Goal: Task Accomplishment & Management: Use online tool/utility

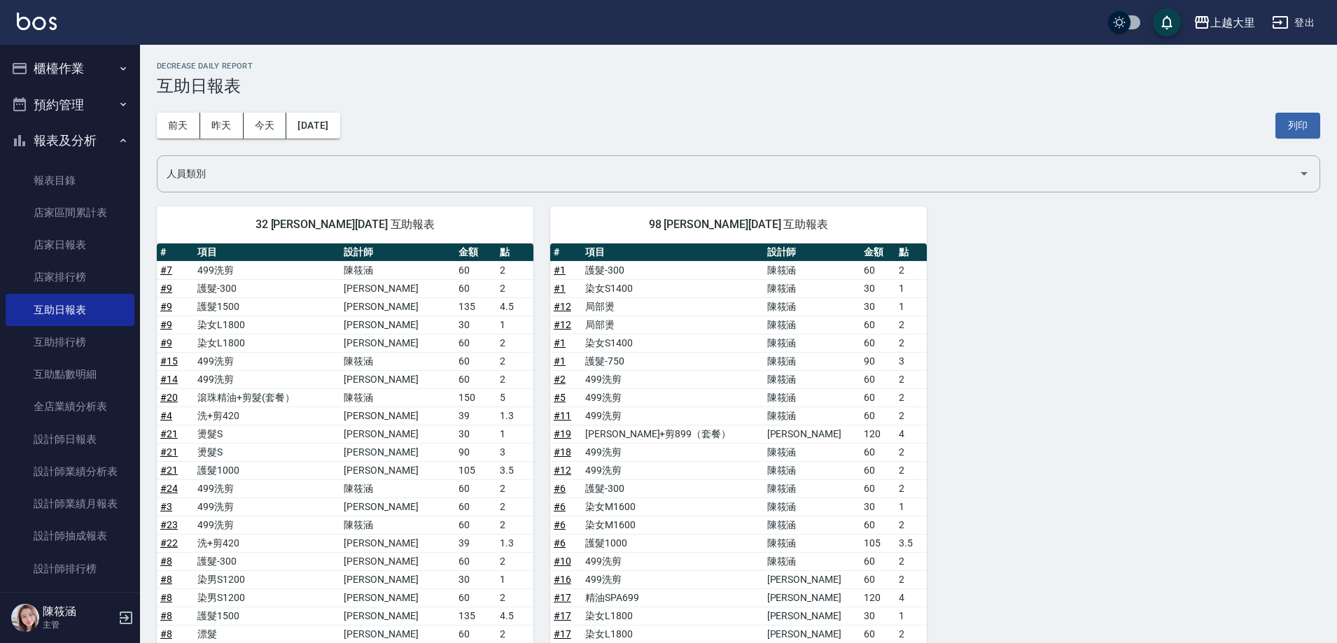
scroll to position [140, 0]
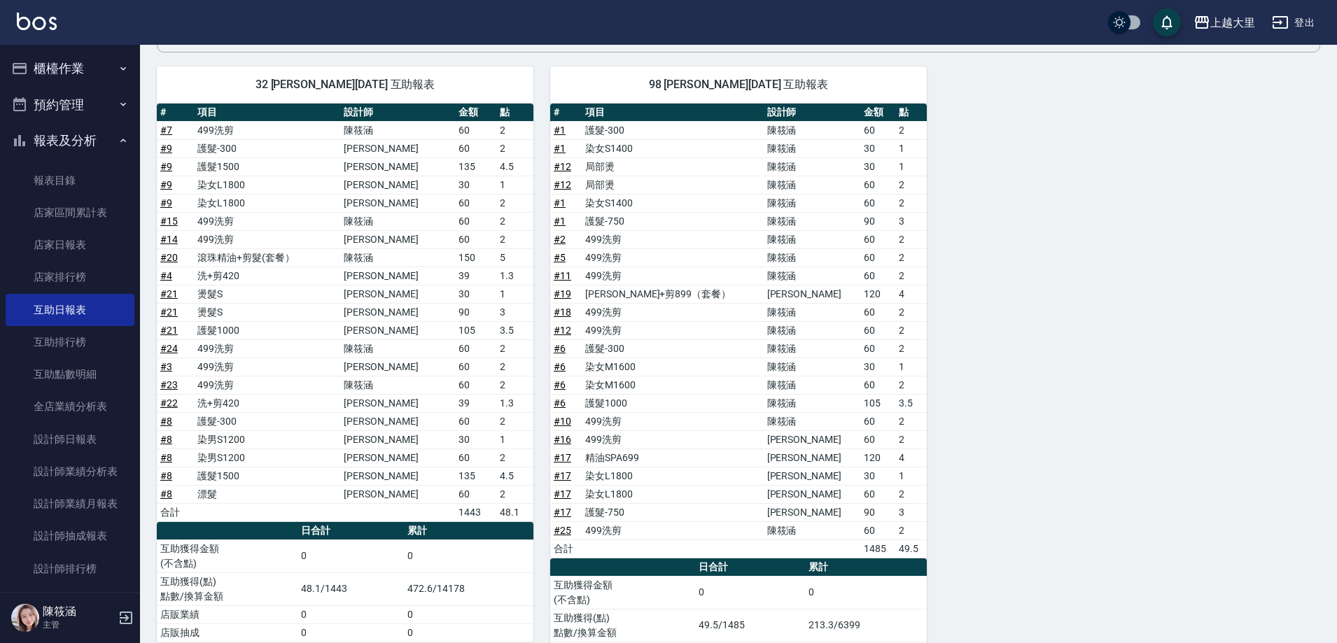
click at [99, 42] on div "上越大里 登出" at bounding box center [668, 22] width 1337 height 45
click at [91, 70] on button "櫃檯作業" at bounding box center [70, 68] width 129 height 36
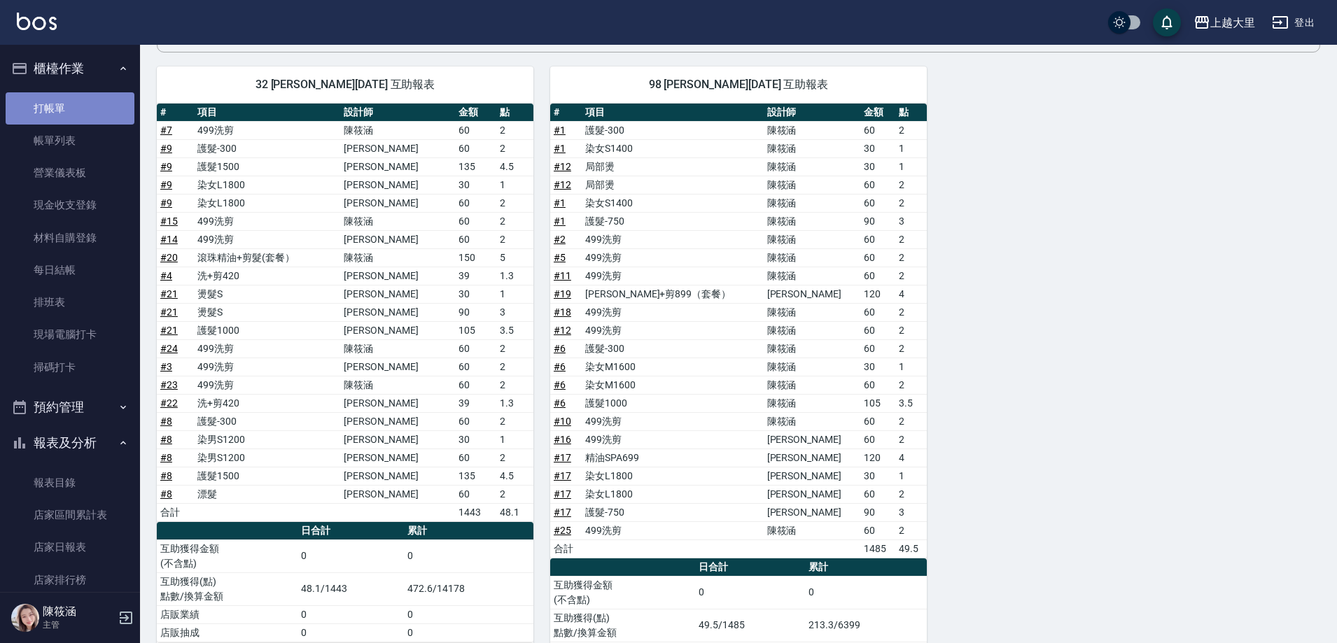
click at [95, 97] on link "打帳單" at bounding box center [70, 108] width 129 height 32
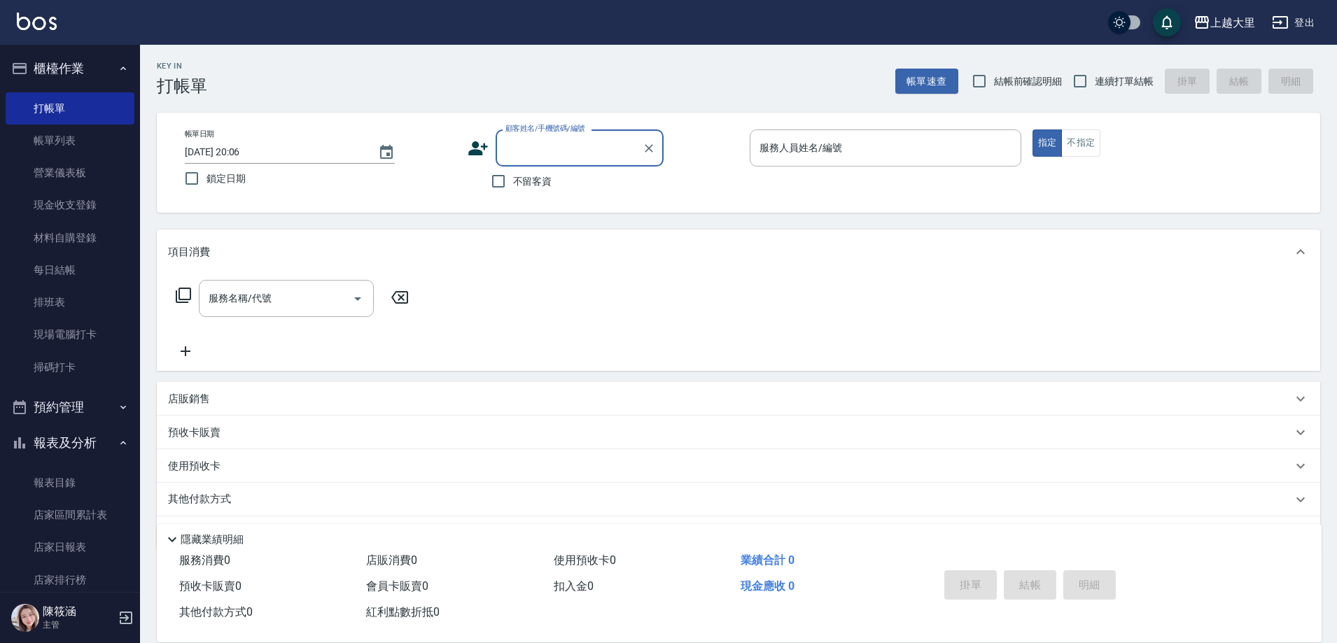
click at [509, 197] on div "帳單日期 [DATE] 20:06 鎖定日期 顧客姓名/手機號碼/編號 顧客姓名/手機號碼/編號 不留客資 服務人員姓名/編號 服務人員姓名/編號 指定 不指定" at bounding box center [738, 163] width 1163 height 100
click at [517, 180] on span "不留客資" at bounding box center [532, 181] width 39 height 15
click at [513, 180] on input "不留客資" at bounding box center [498, 181] width 29 height 29
checkbox input "true"
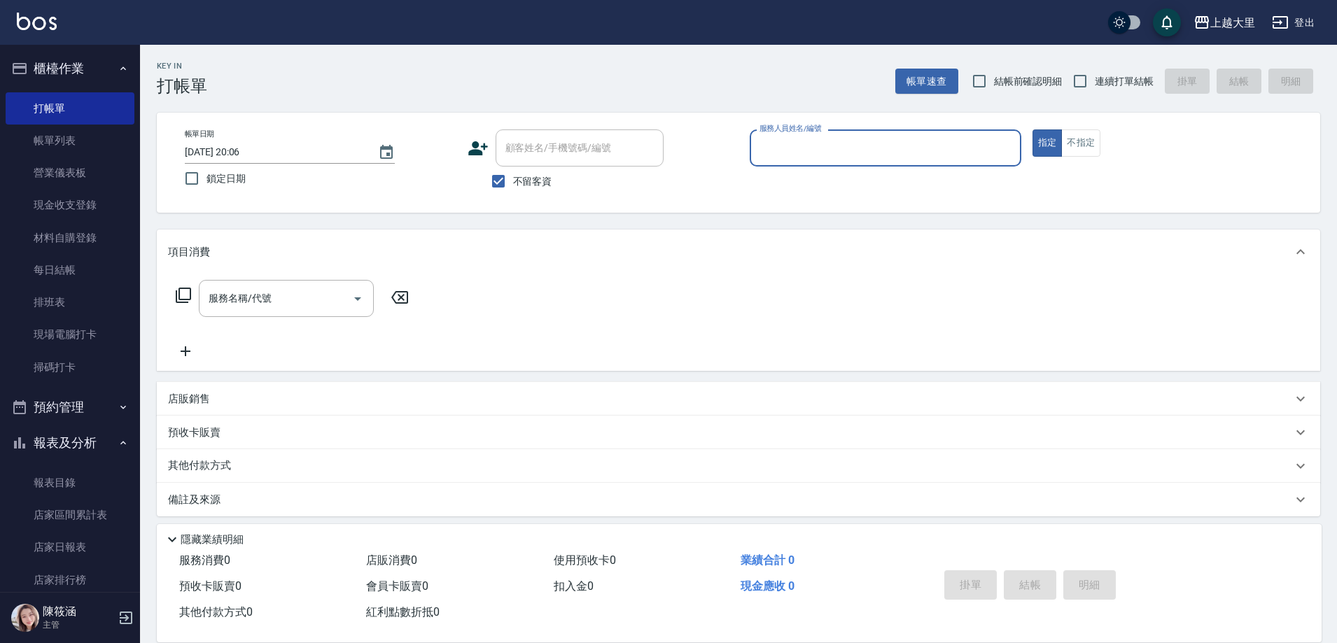
click at [1099, 85] on span "連續打單結帳" at bounding box center [1123, 81] width 59 height 15
click at [1094, 85] on input "連續打單結帳" at bounding box center [1079, 80] width 29 height 29
checkbox input "true"
click at [936, 153] on input "服務人員姓名/編號" at bounding box center [885, 148] width 259 height 24
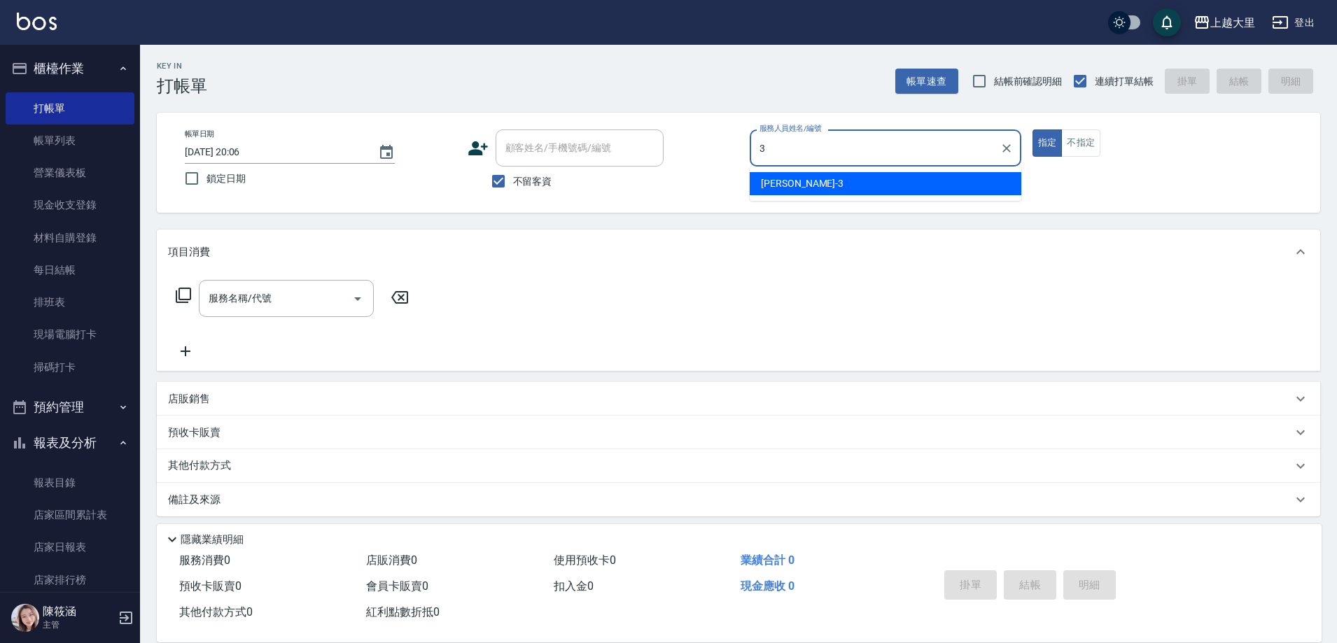
type input "[PERSON_NAME]-3"
type button "true"
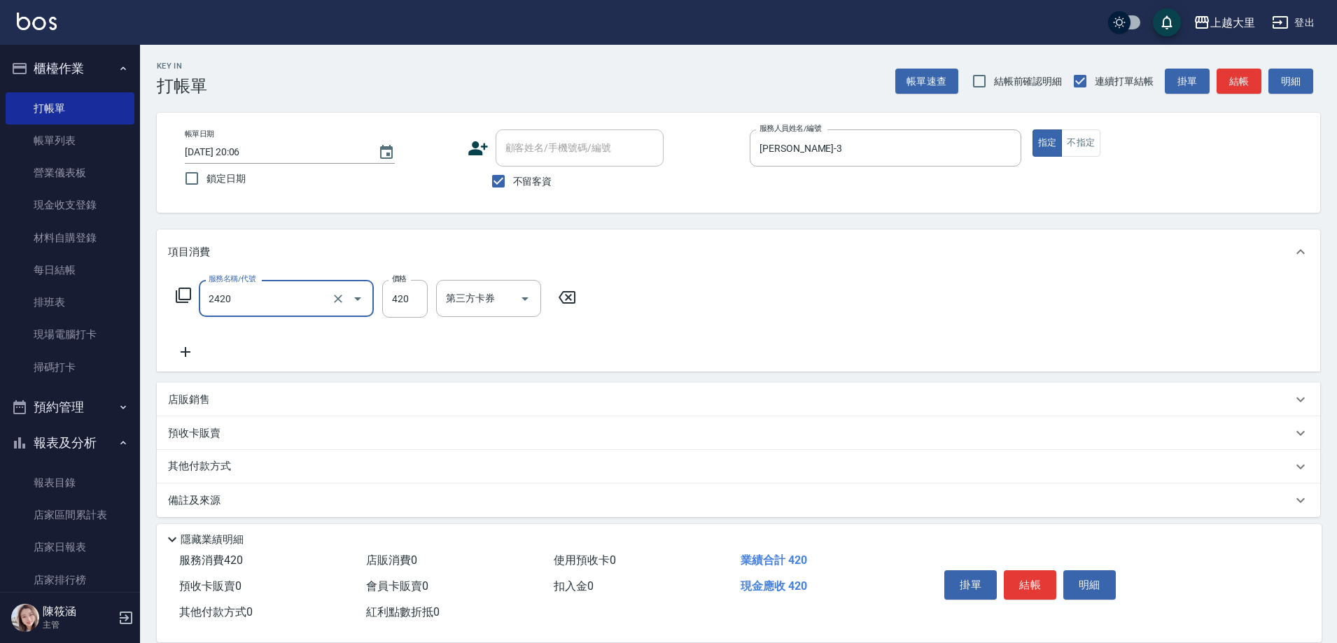
type input "洗+剪420(2420)"
type input "Ivy-98"
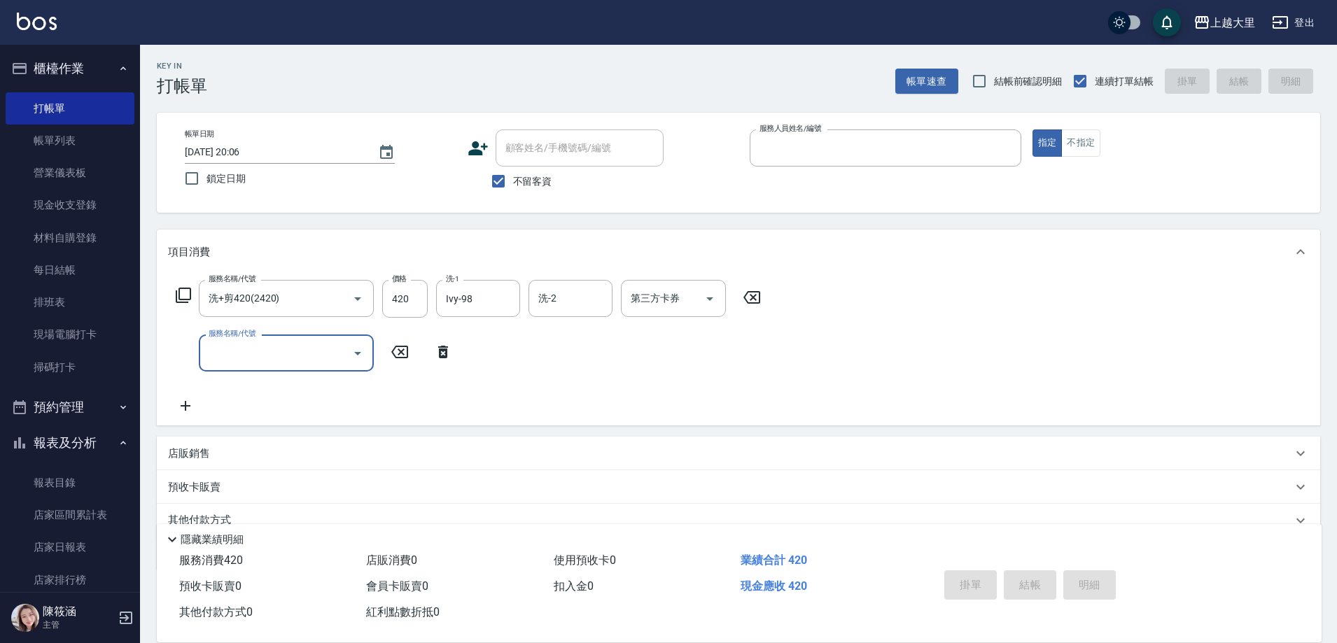
type input "3"
type input "[DATE] 20:07"
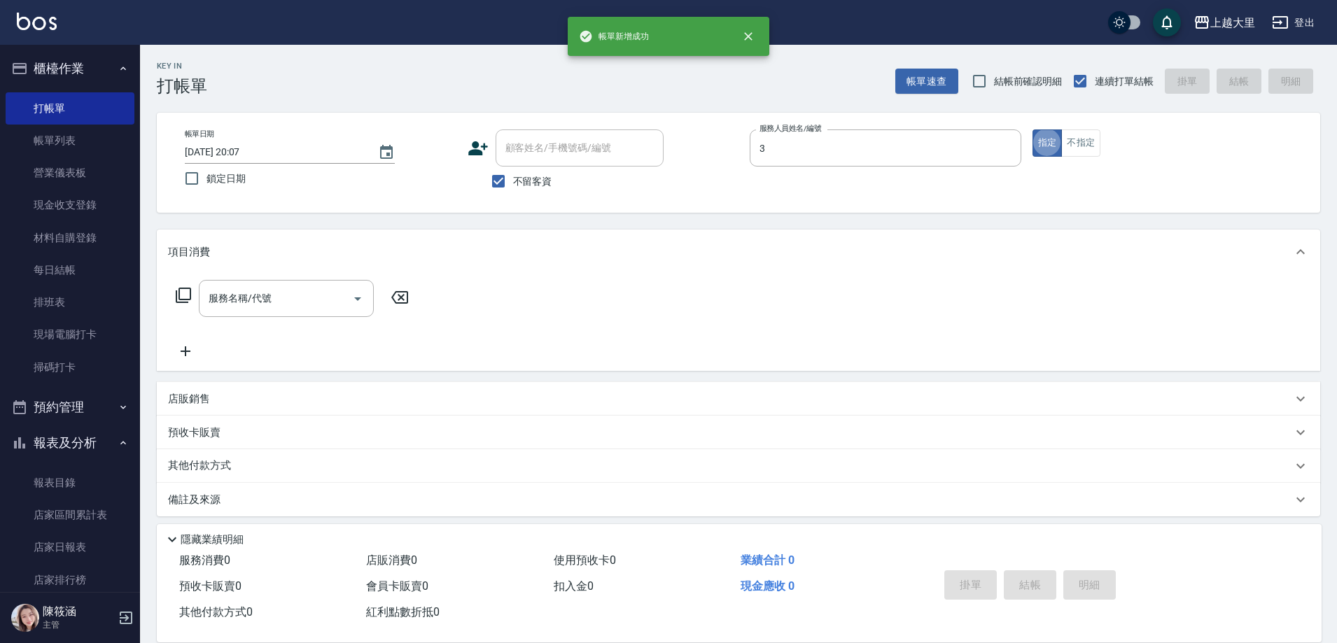
type input "[PERSON_NAME]-3"
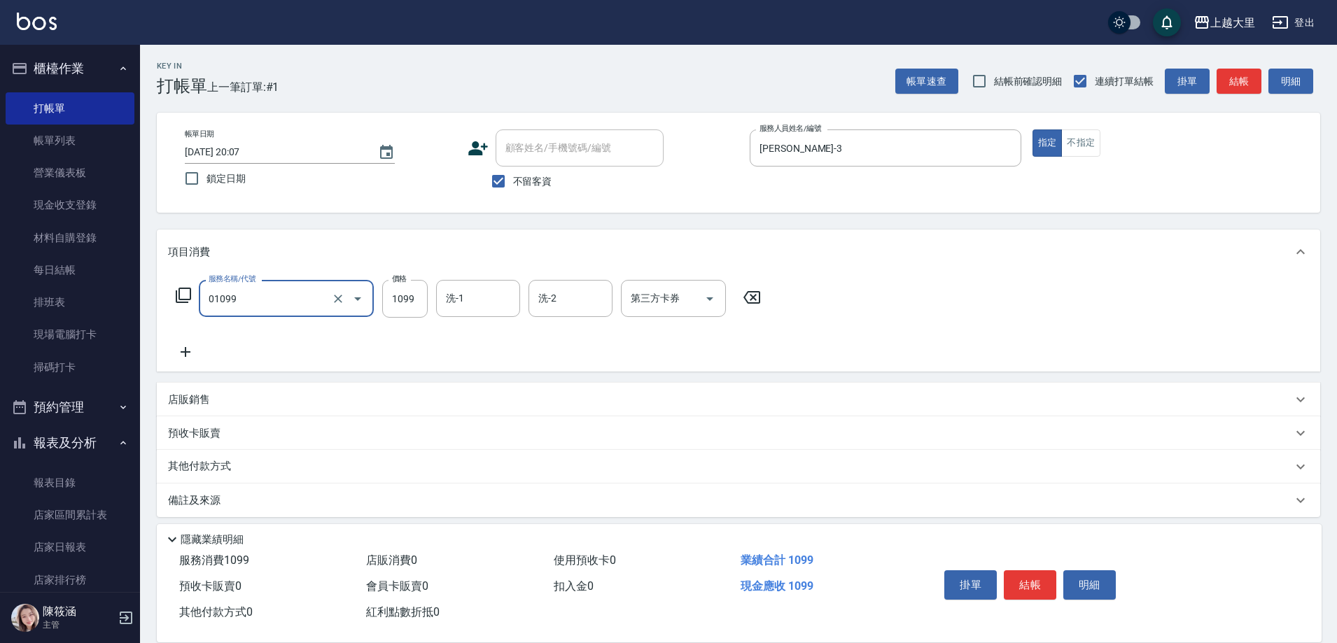
type input "精油SPA+剪（套餐）(01099)"
type input "Ivy-98"
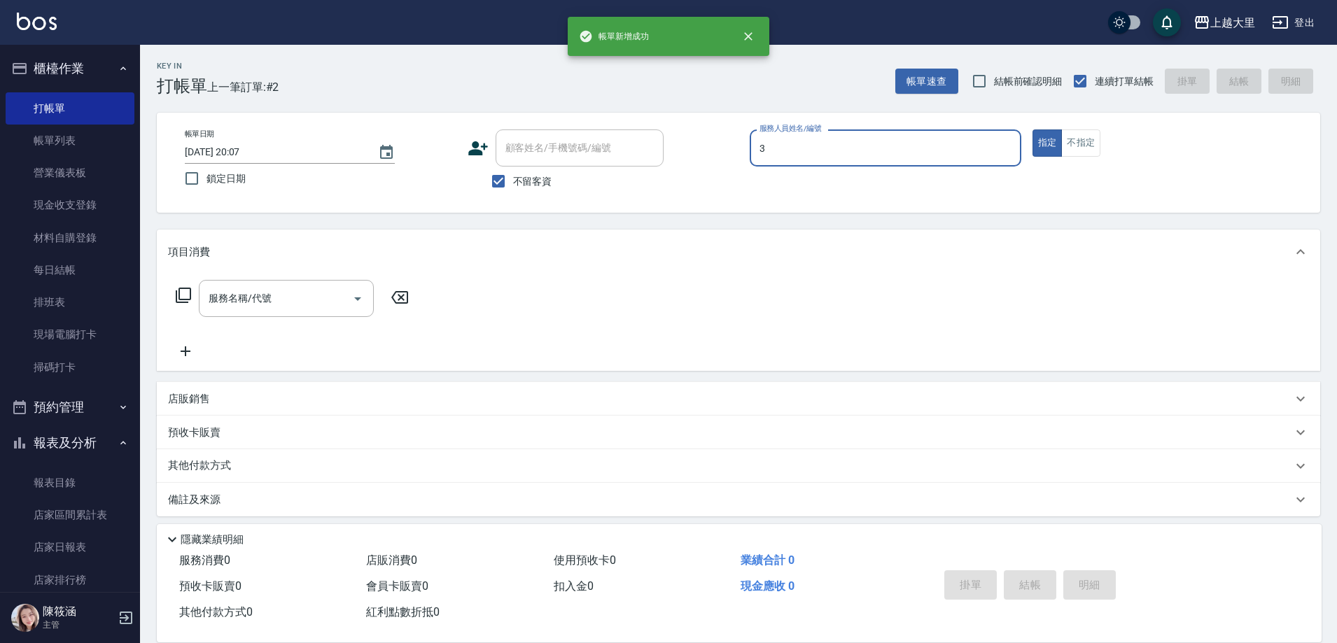
type input "[PERSON_NAME]-3"
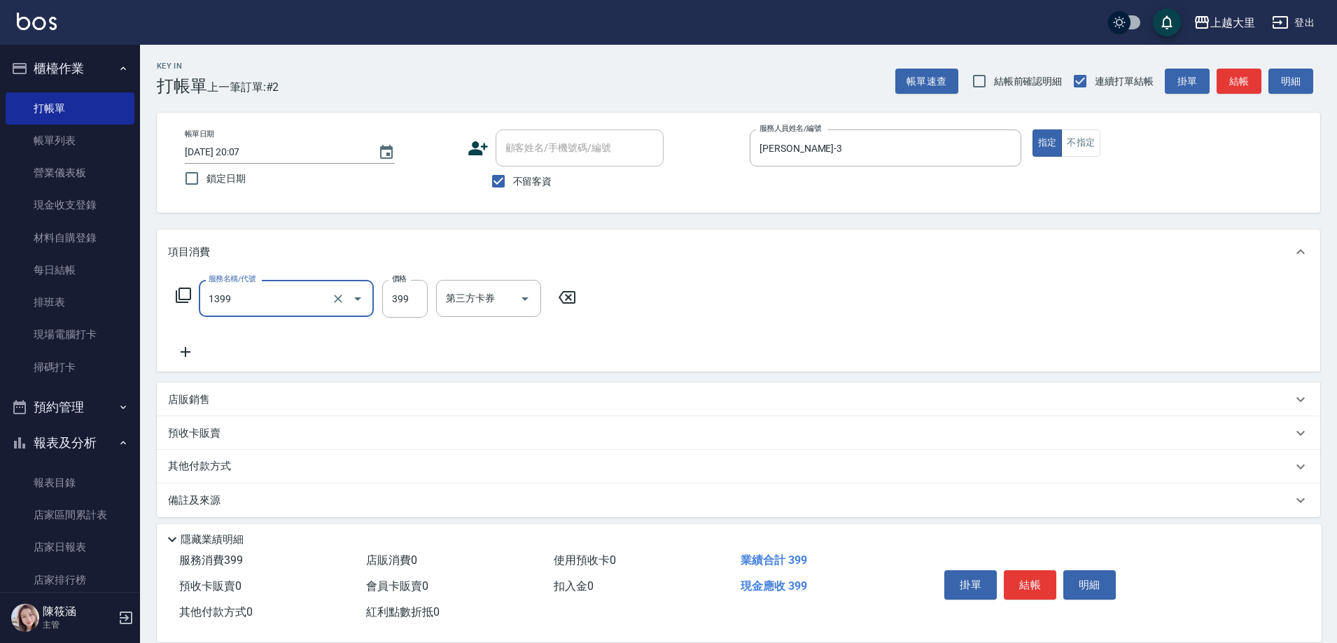
type input "海鹽髮浴(1399)"
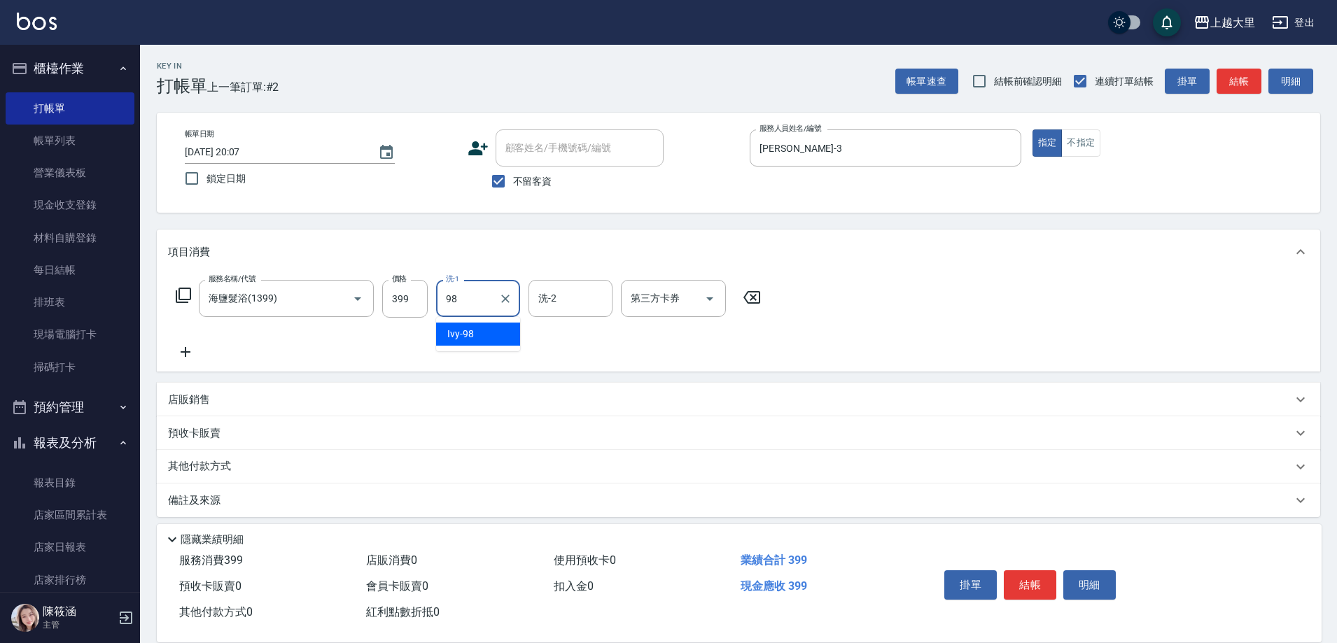
type input "Ivy-98"
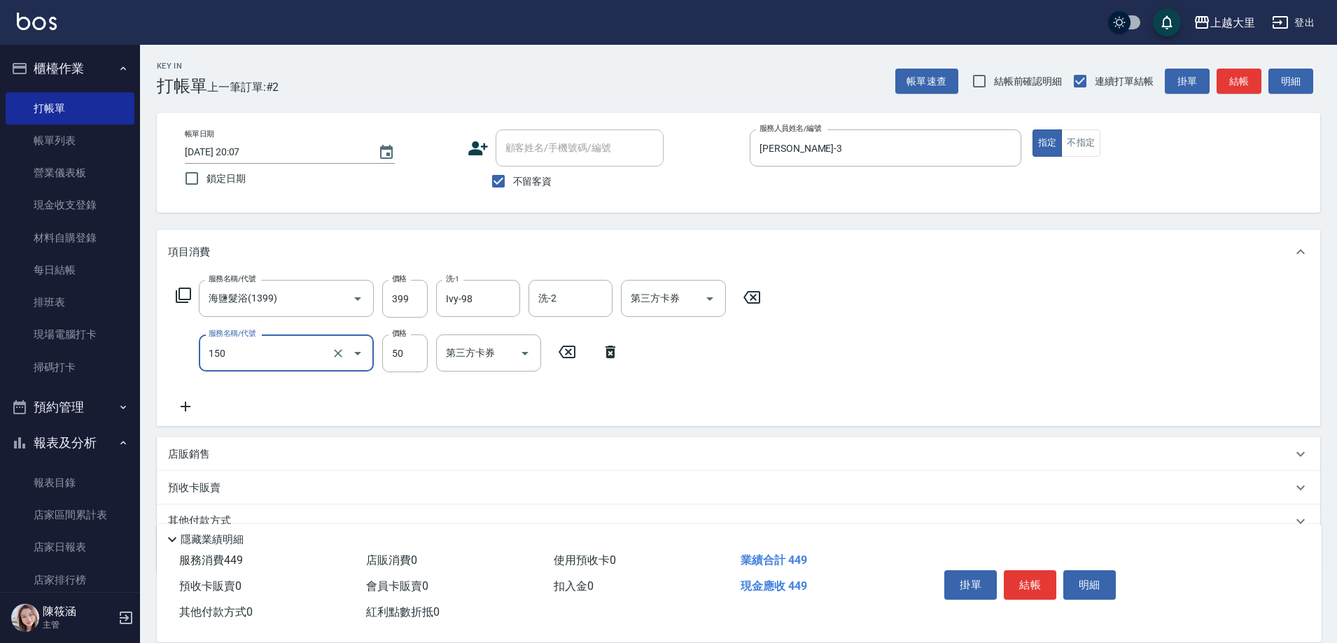
type input "精油50(150)"
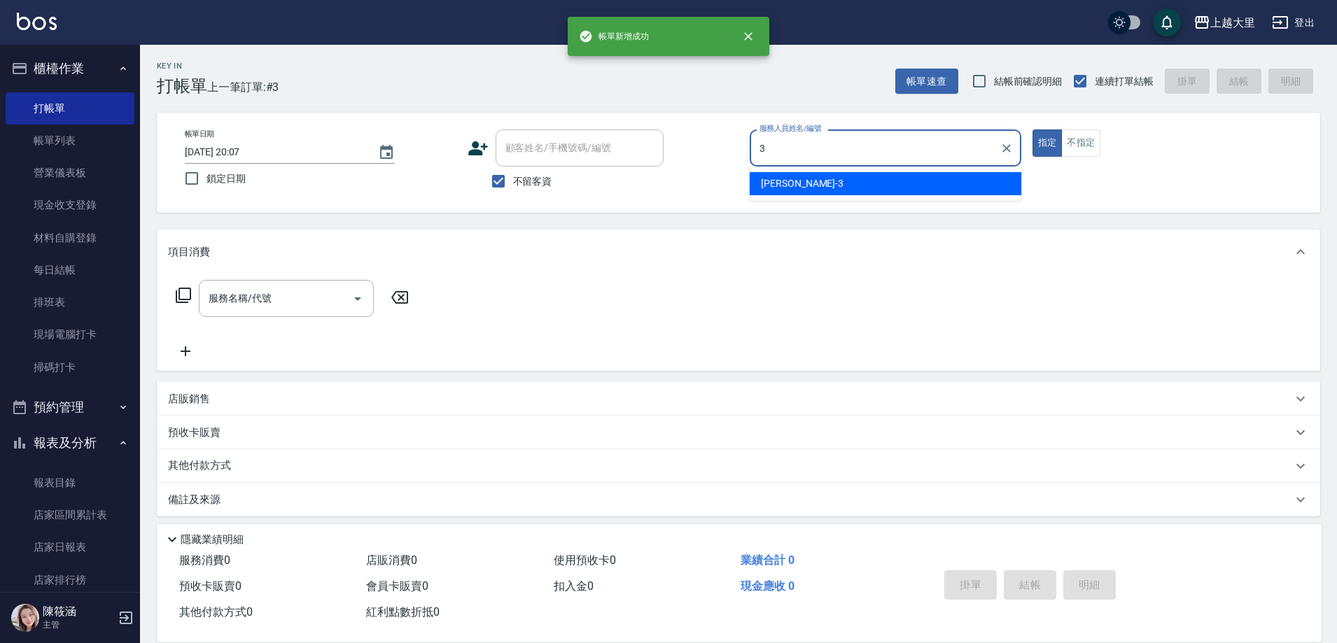
type input "[PERSON_NAME]-3"
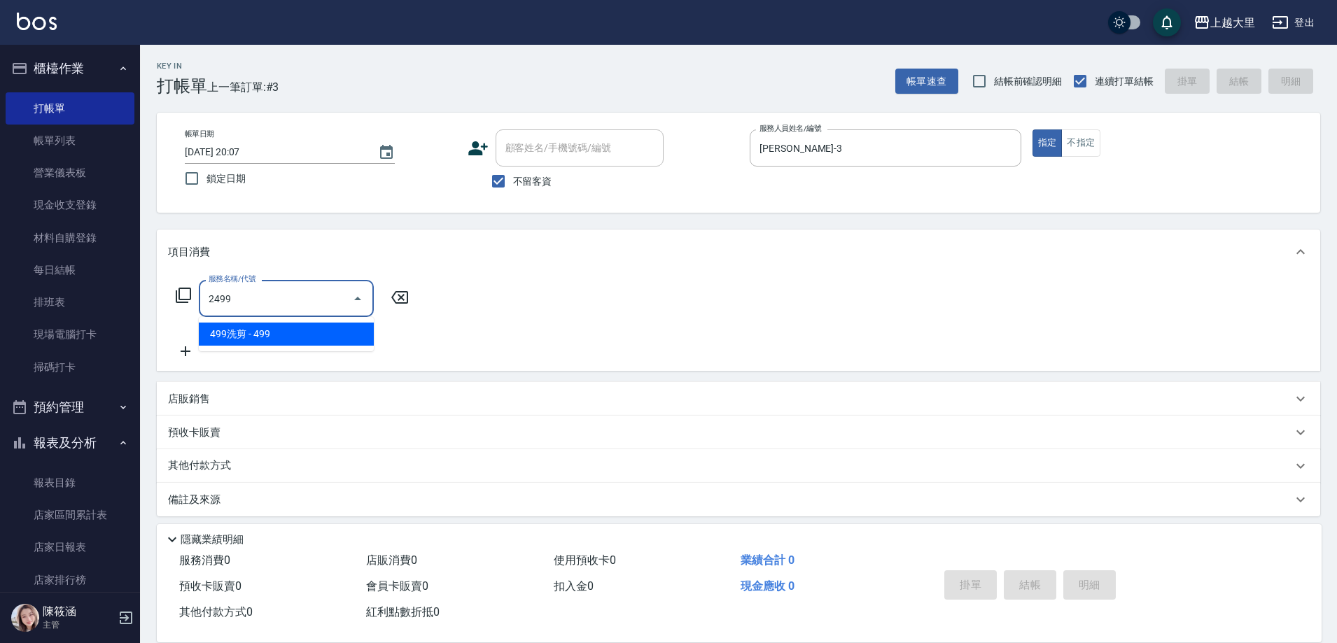
type input "499洗剪(2499)"
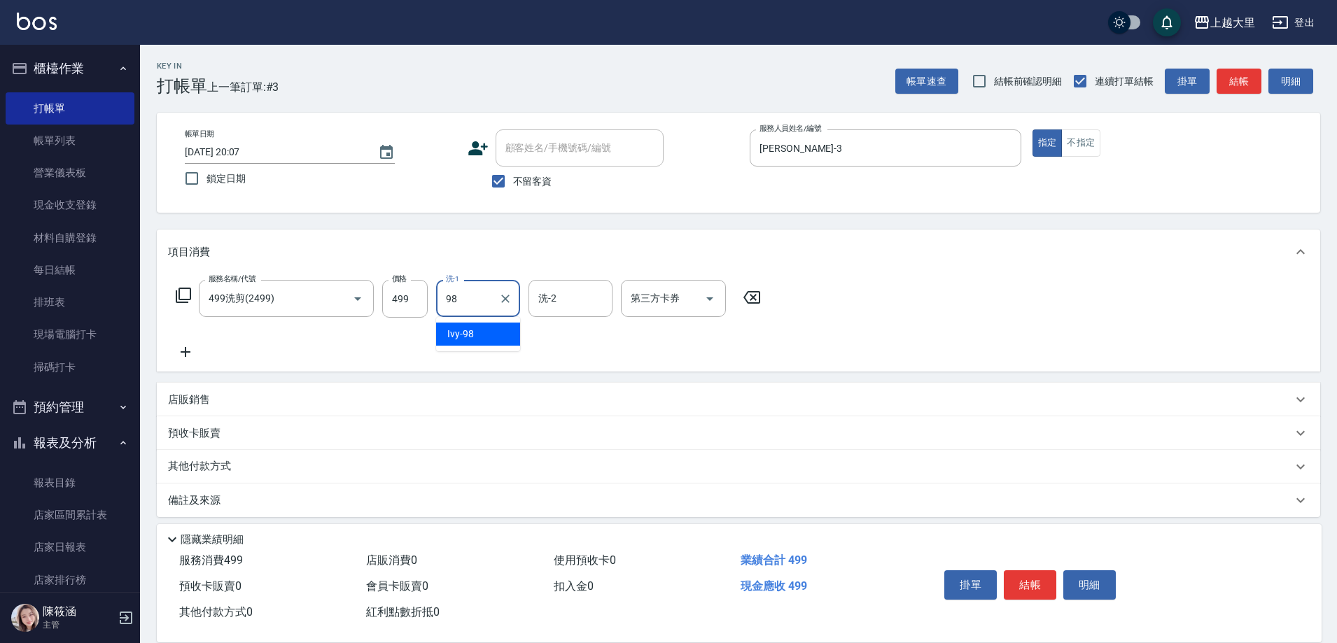
type input "Ivy-98"
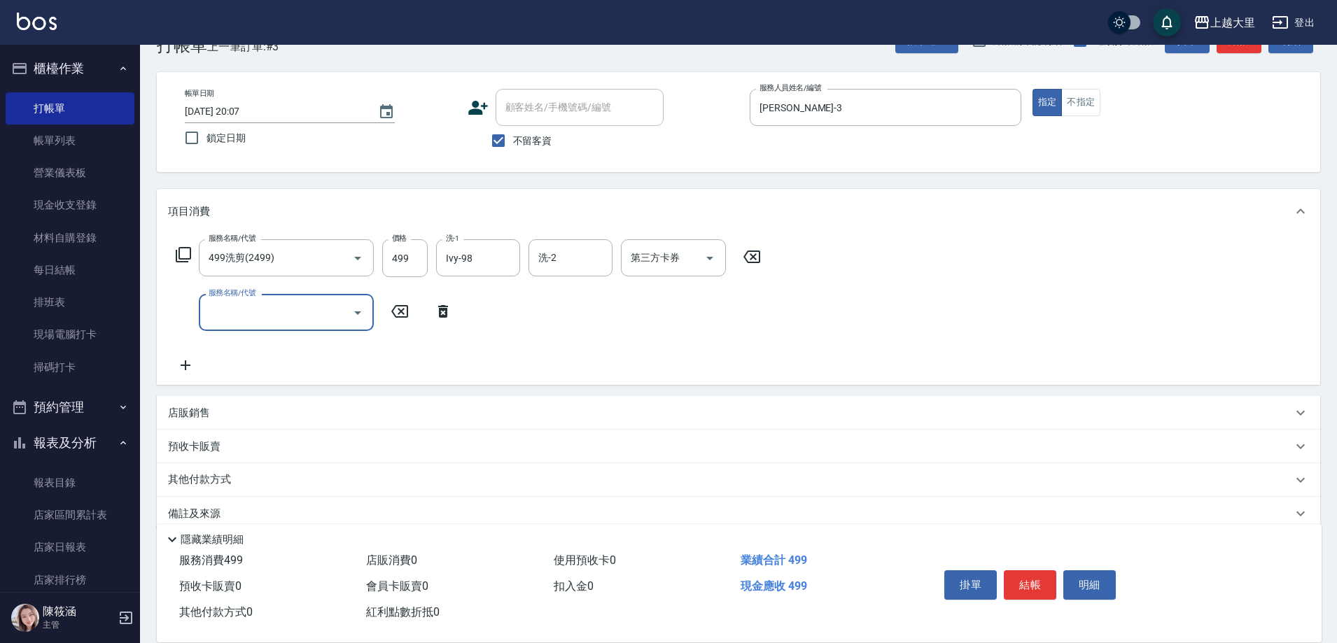
scroll to position [62, 0]
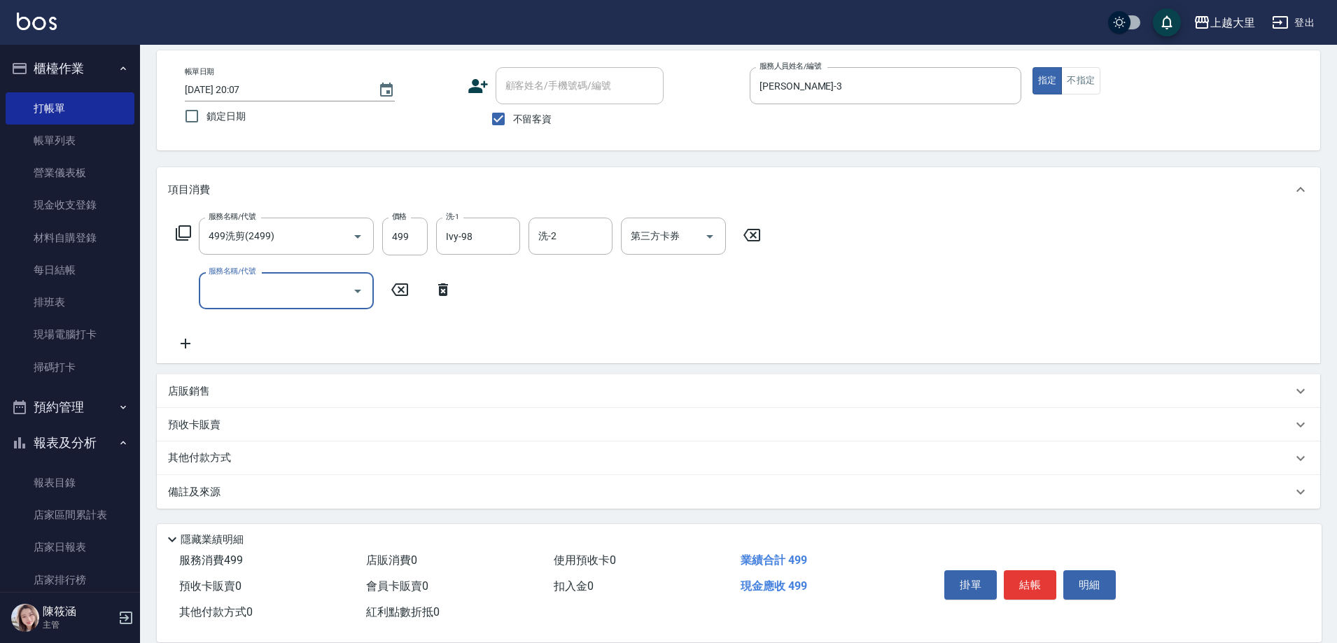
click at [179, 381] on div "店販銷售" at bounding box center [738, 391] width 1163 height 34
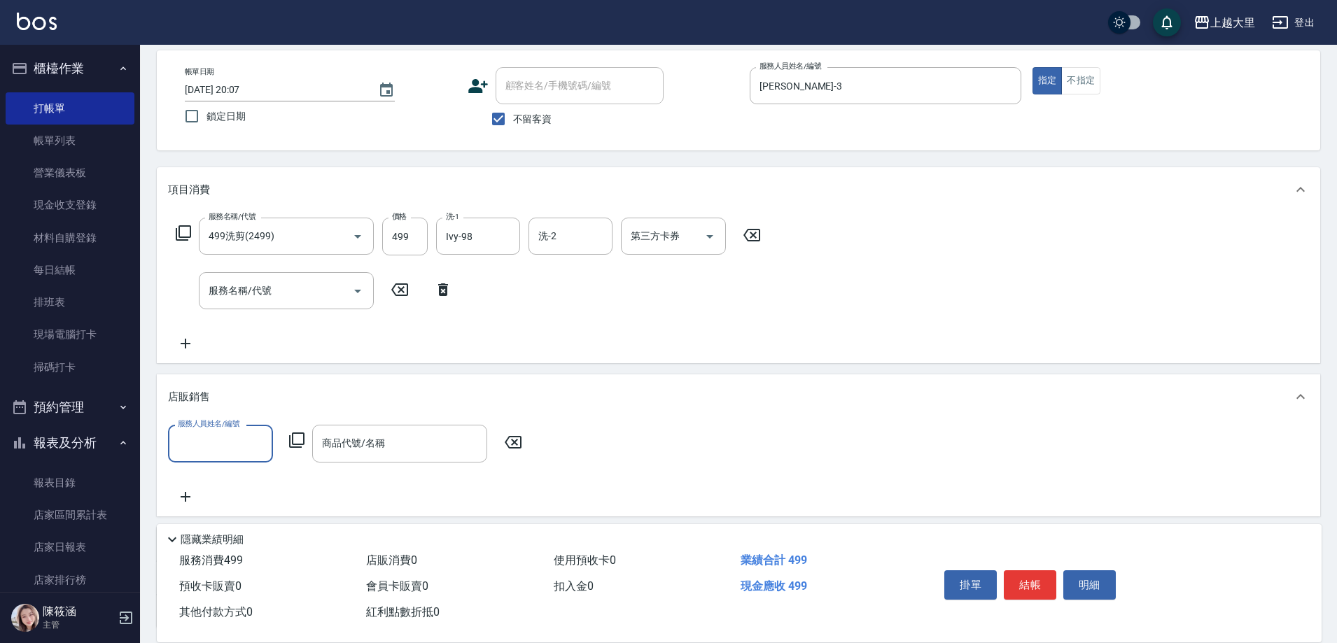
scroll to position [0, 0]
type input "[PERSON_NAME]-3"
type input "u"
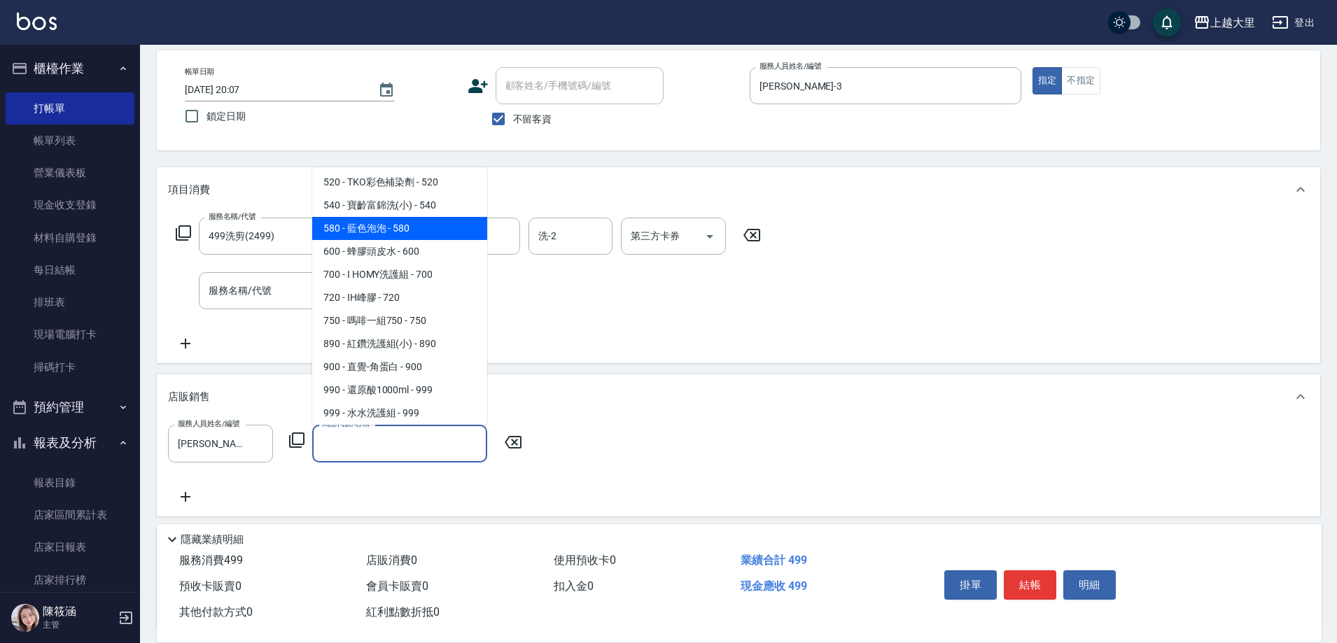
scroll to position [420, 0]
click at [420, 226] on span "1299 - 夏柚洗髮精 - 299" at bounding box center [399, 226] width 175 height 23
type input "夏柚洗髮精"
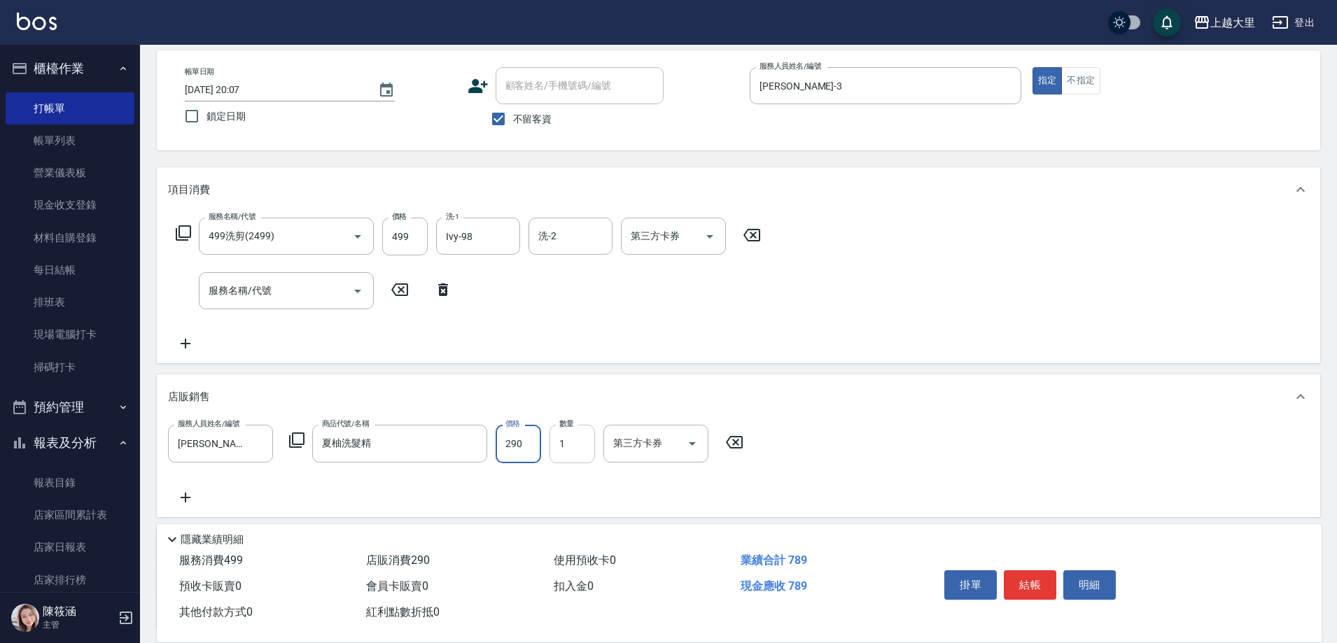
type input "290"
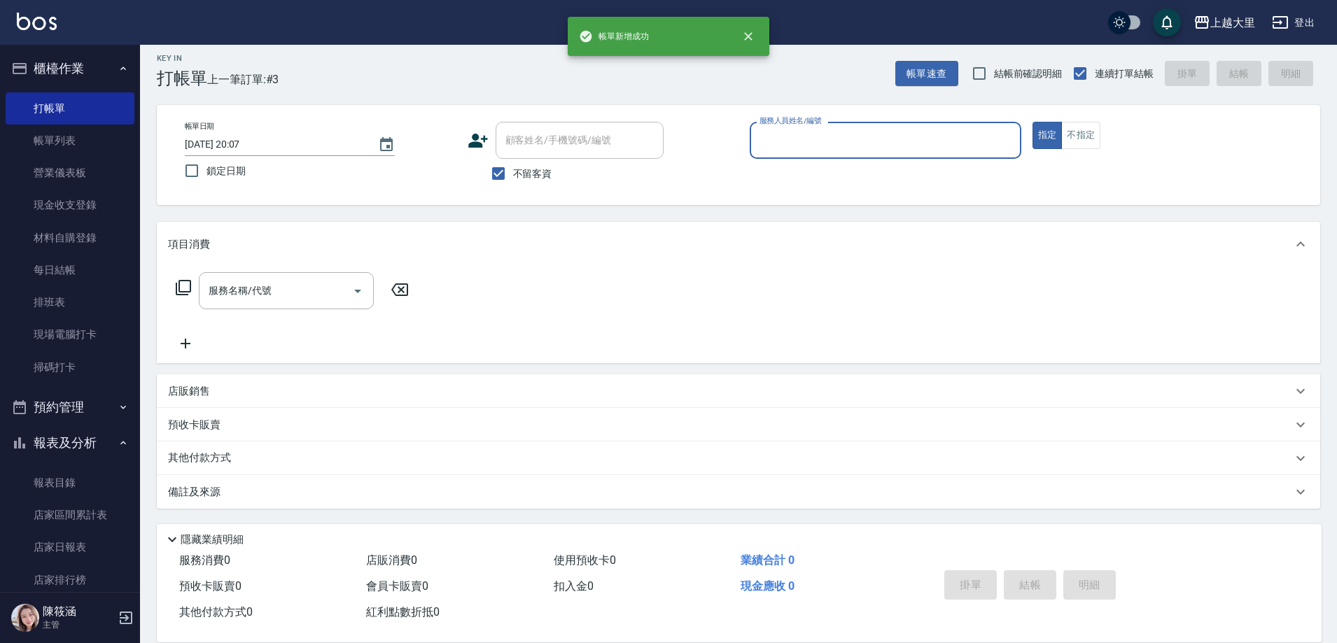
scroll to position [8, 0]
type input "[PERSON_NAME]-3"
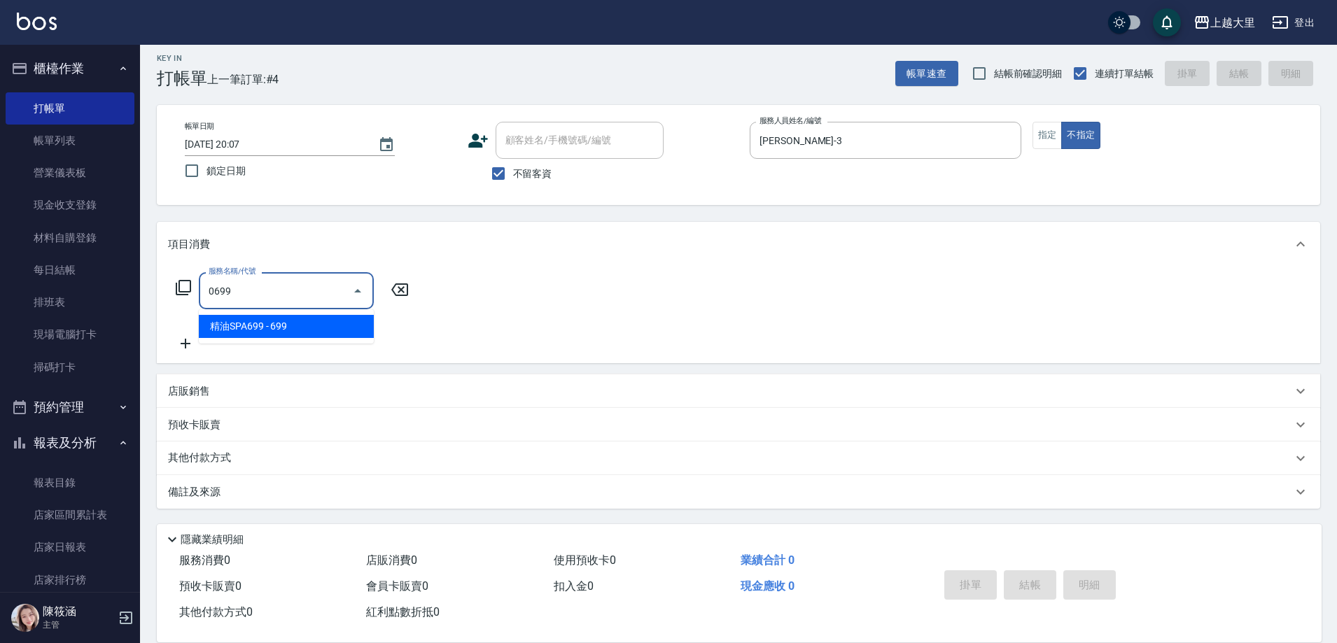
type input "精油SPA699(0699)"
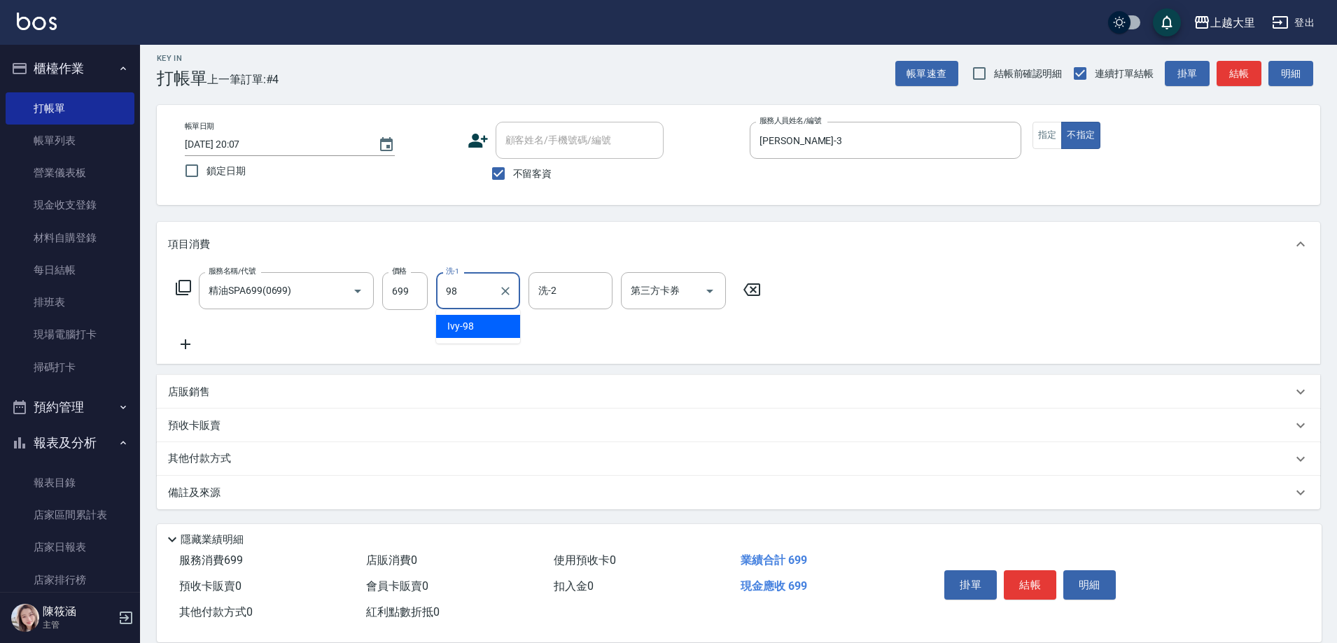
type input "Ivy-98"
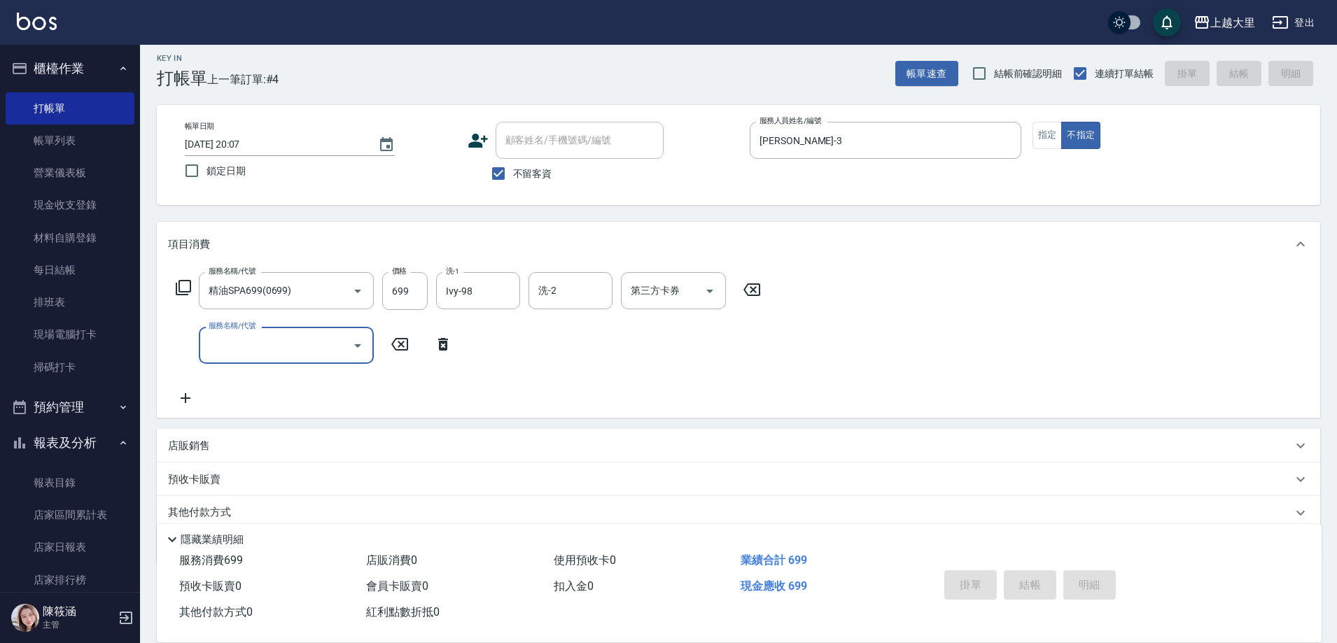
type input "[DATE] 20:08"
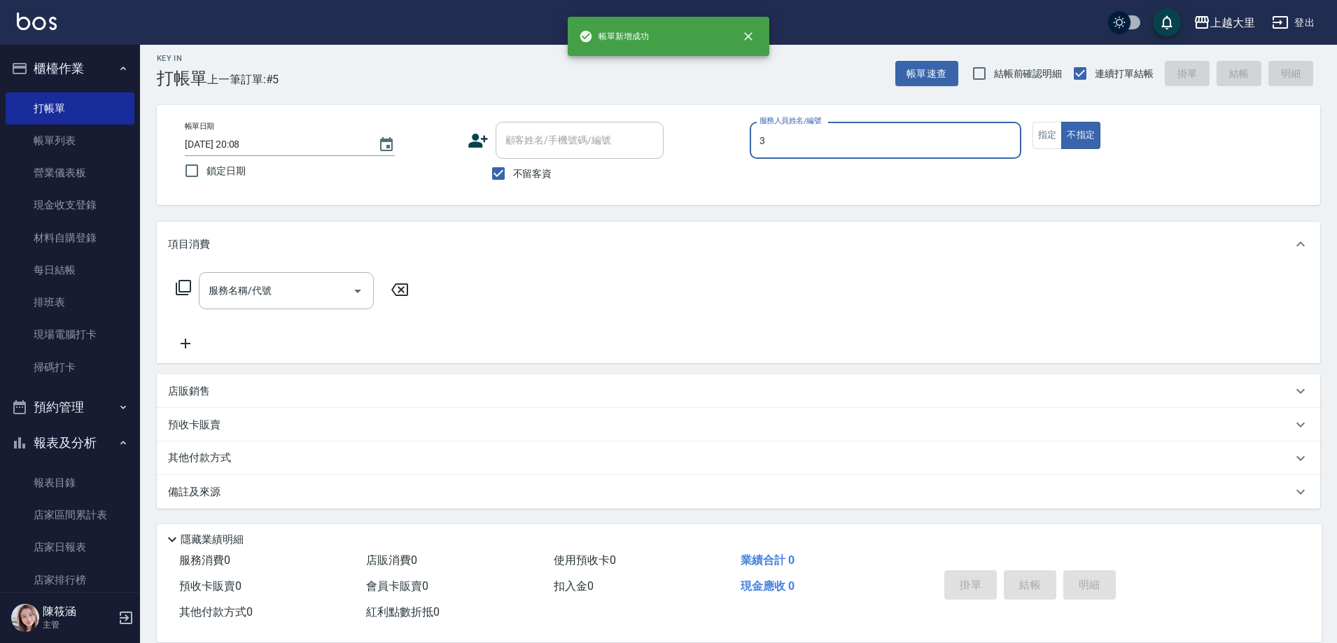
type input "[PERSON_NAME]-3"
type button "false"
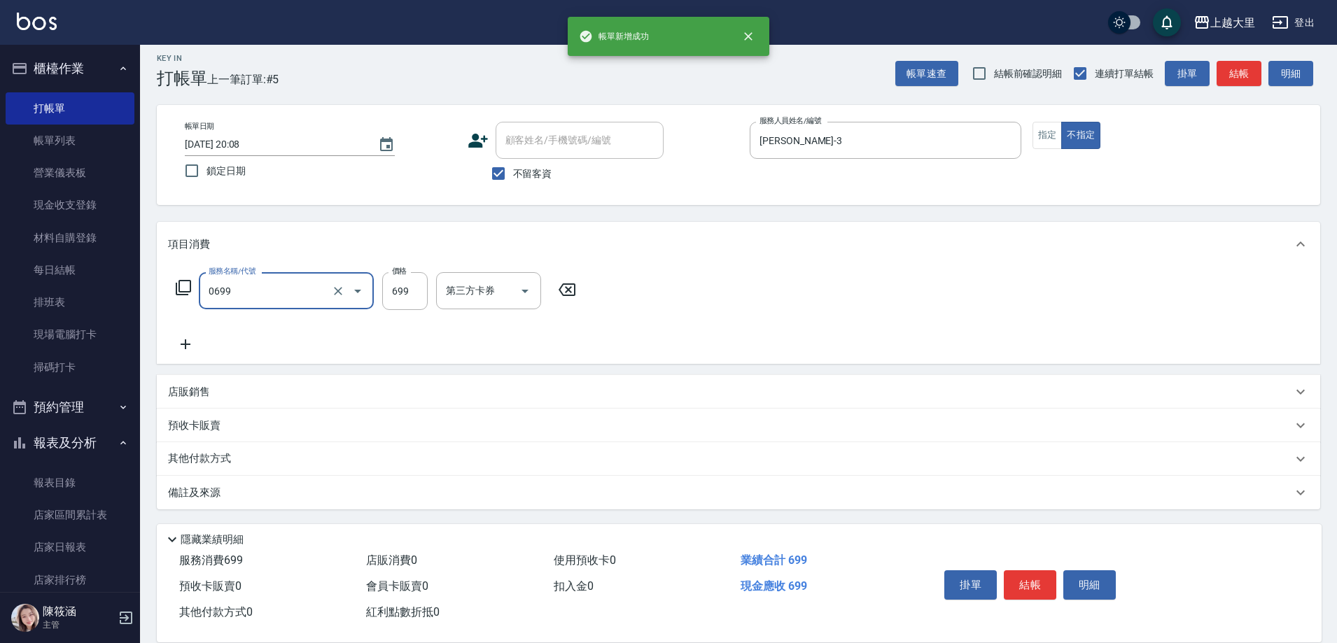
type input "精油SPA699(0699)"
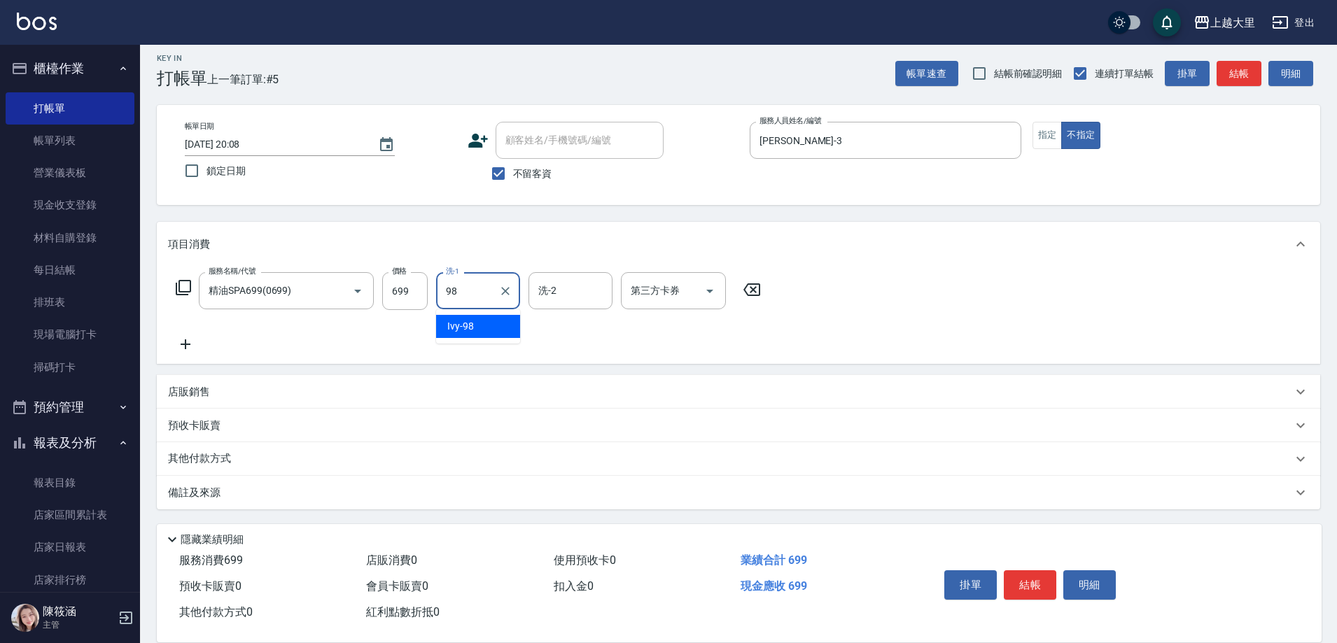
type input "Ivy-98"
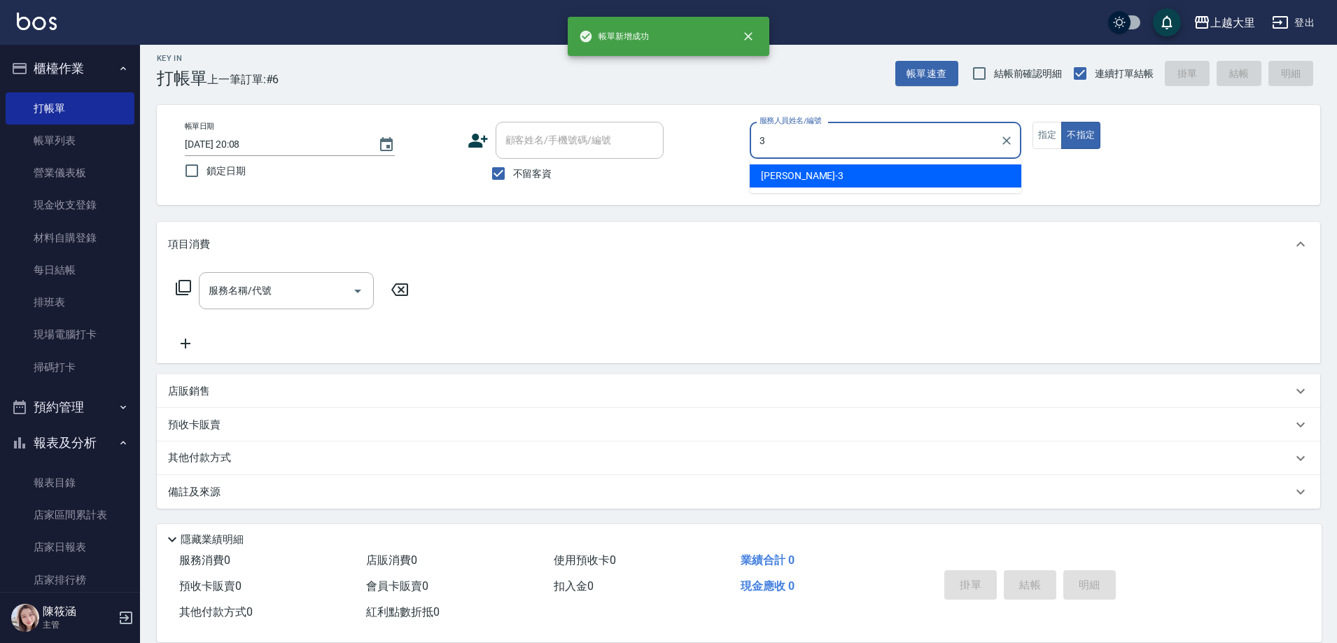
type input "[PERSON_NAME]-3"
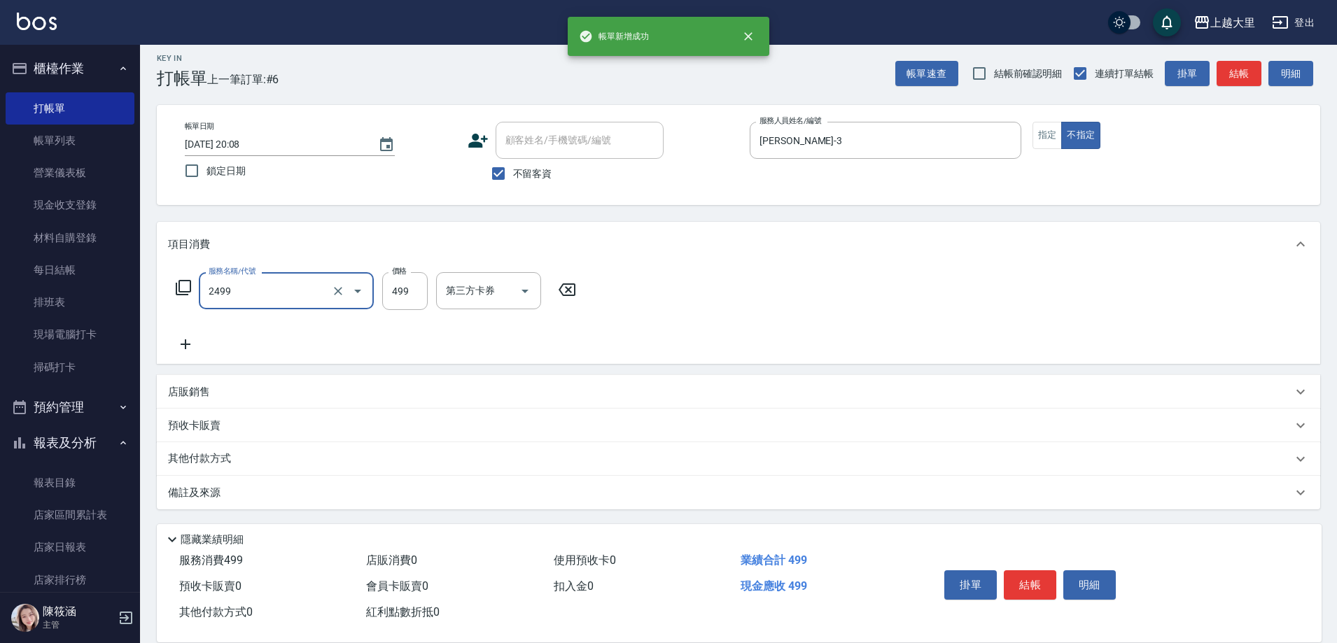
type input "499洗剪(2499)"
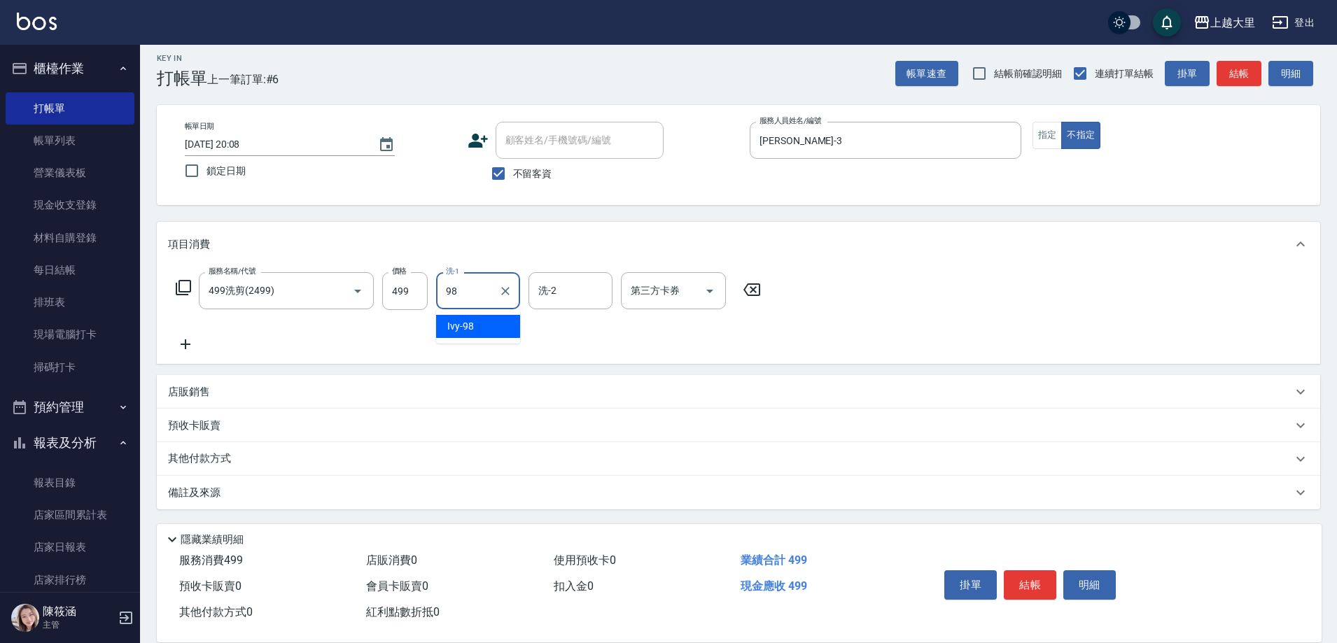
type input "Ivy-98"
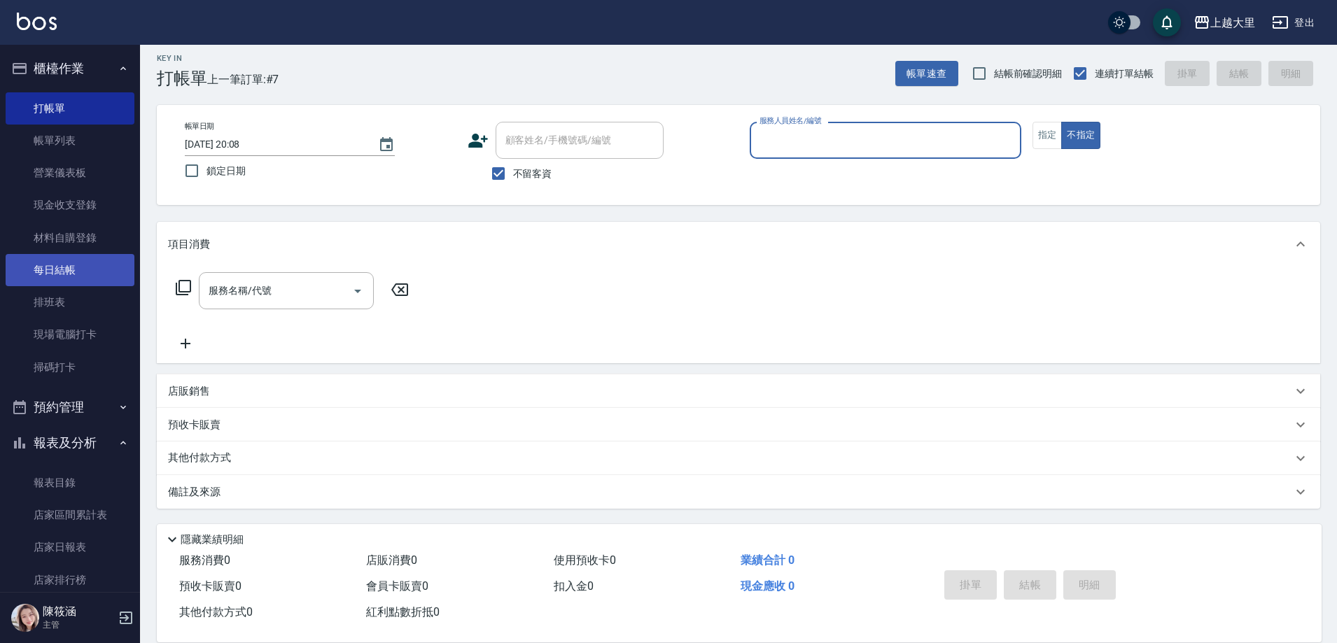
click at [62, 276] on link "每日結帳" at bounding box center [70, 270] width 129 height 32
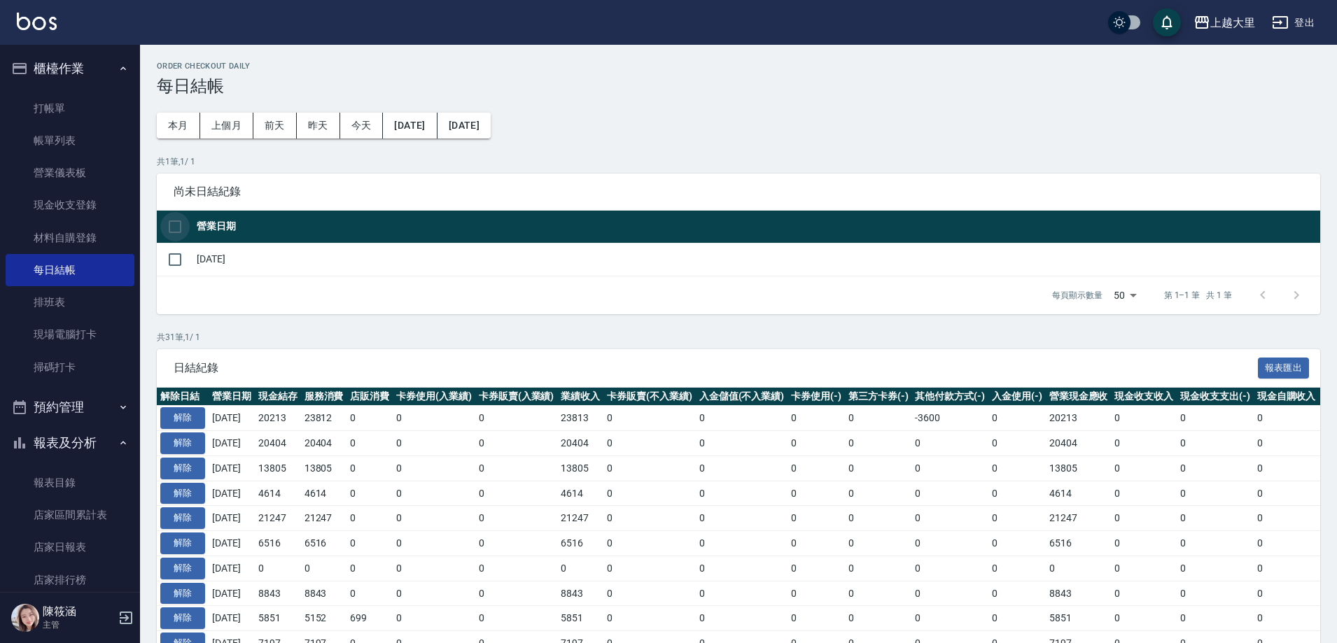
click at [167, 219] on input "checkbox" at bounding box center [174, 226] width 29 height 29
checkbox input "true"
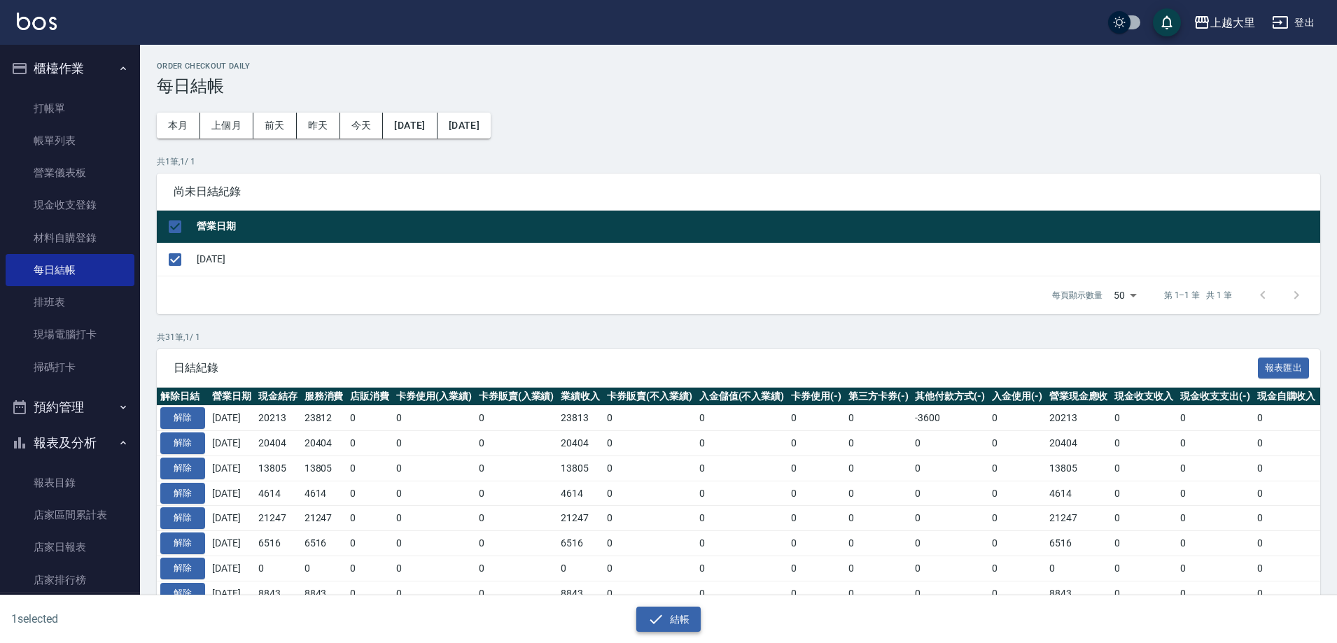
click at [658, 617] on icon "button" at bounding box center [655, 619] width 17 height 17
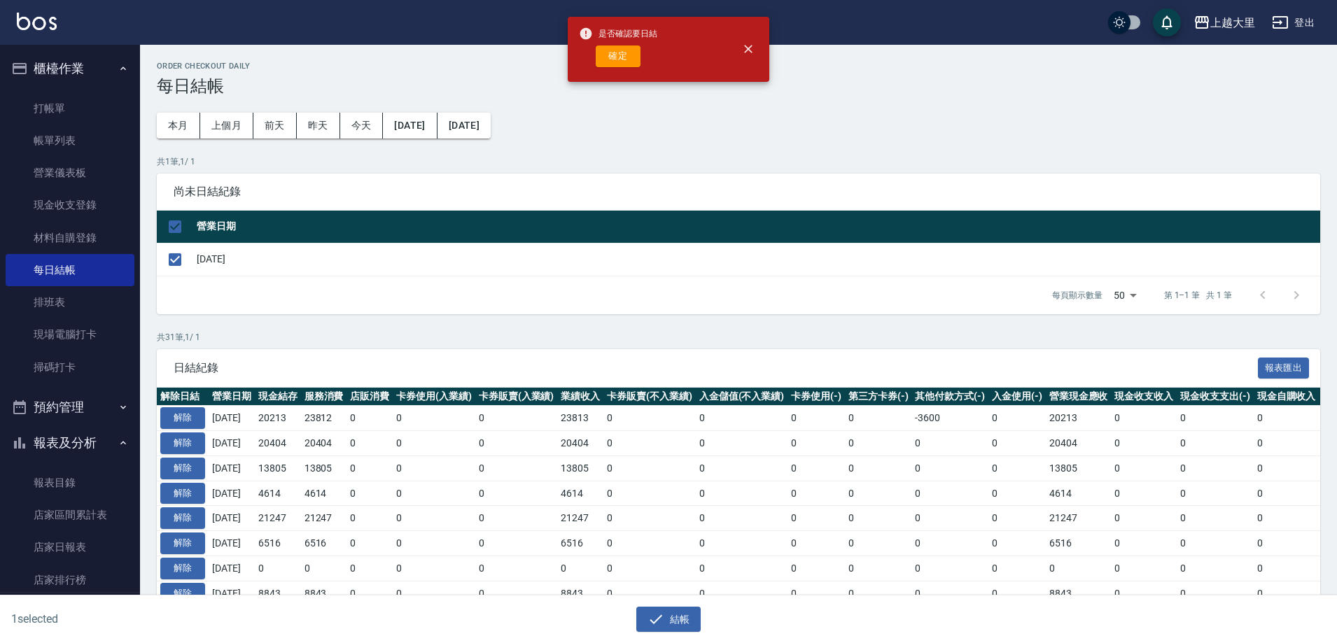
click at [624, 45] on div "是否確認要日結 確定" at bounding box center [618, 49] width 78 height 57
click at [627, 55] on button "確定" at bounding box center [618, 56] width 45 height 22
checkbox input "false"
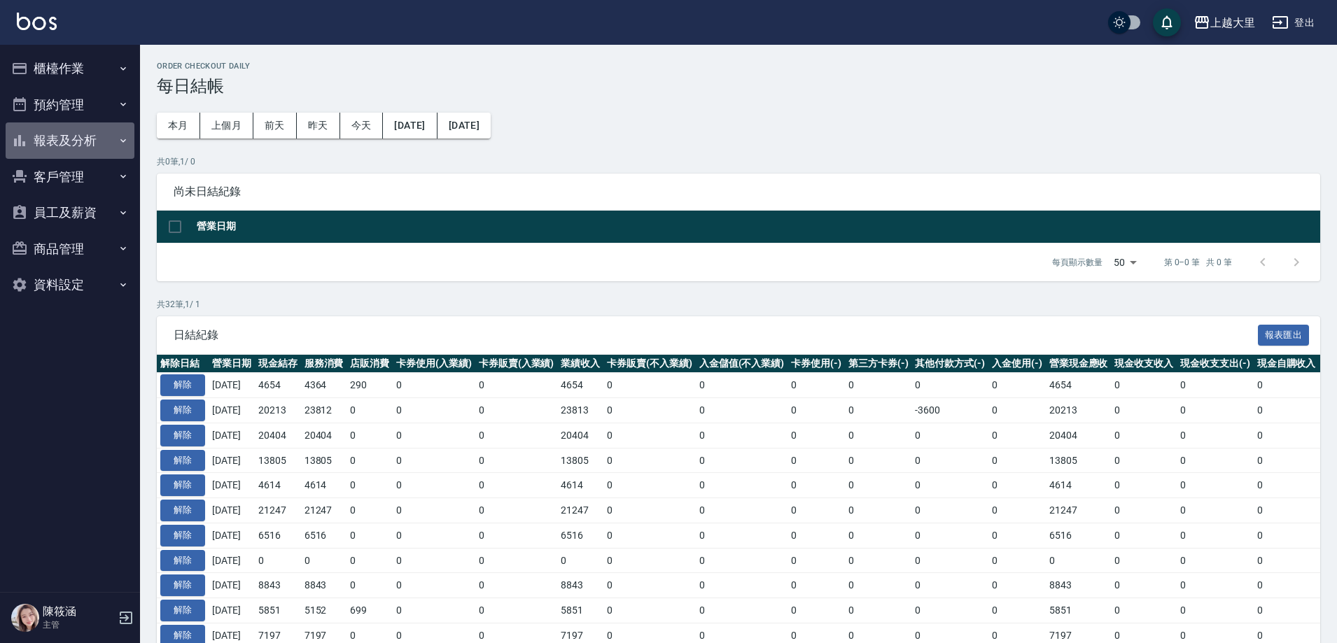
click at [47, 139] on button "報表及分析" at bounding box center [70, 140] width 129 height 36
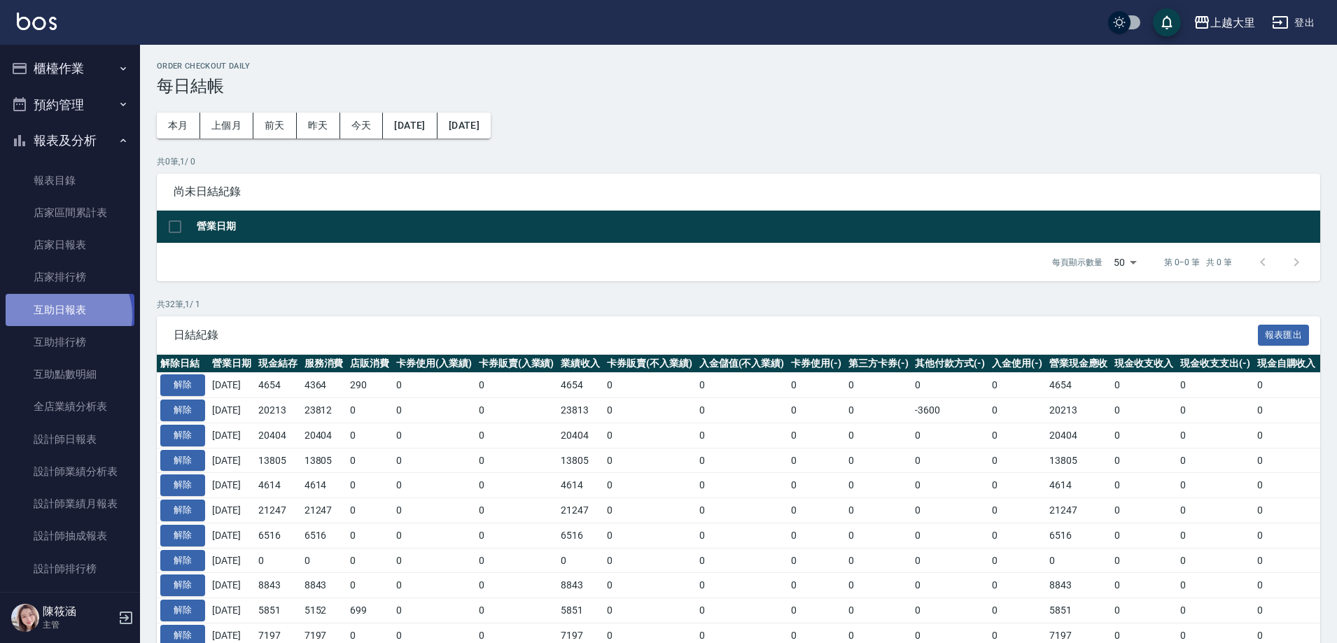
click at [65, 315] on link "互助日報表" at bounding box center [70, 310] width 129 height 32
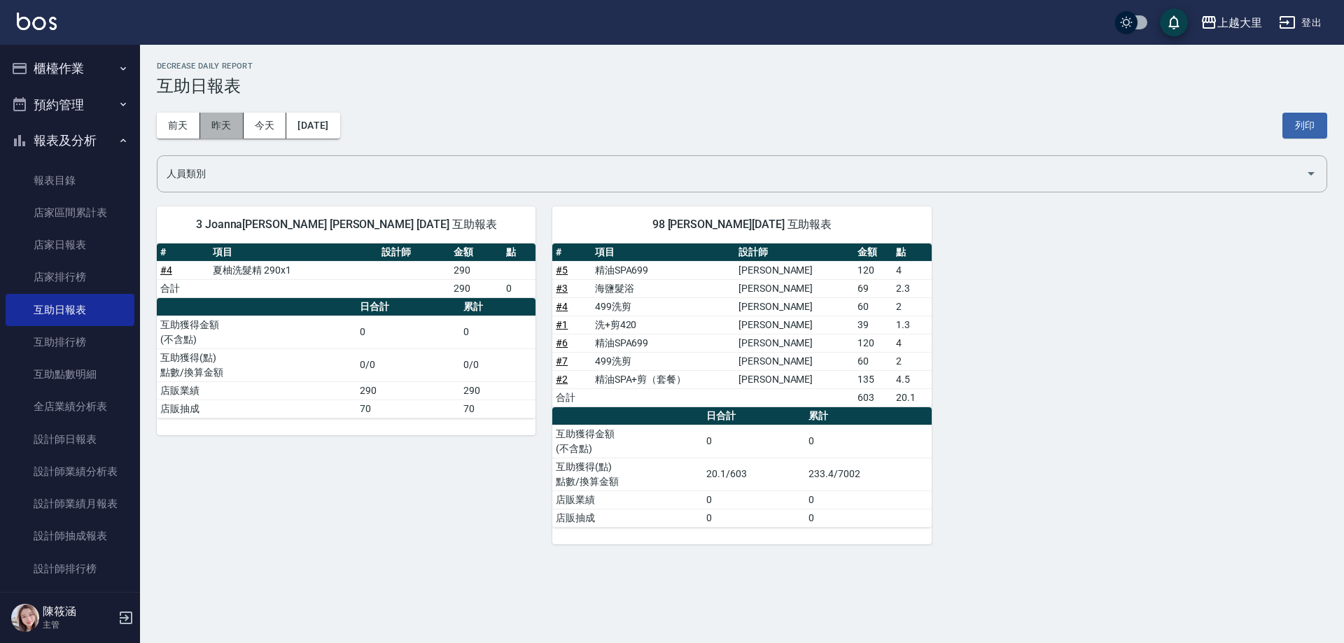
click at [225, 121] on button "昨天" at bounding box center [221, 126] width 43 height 26
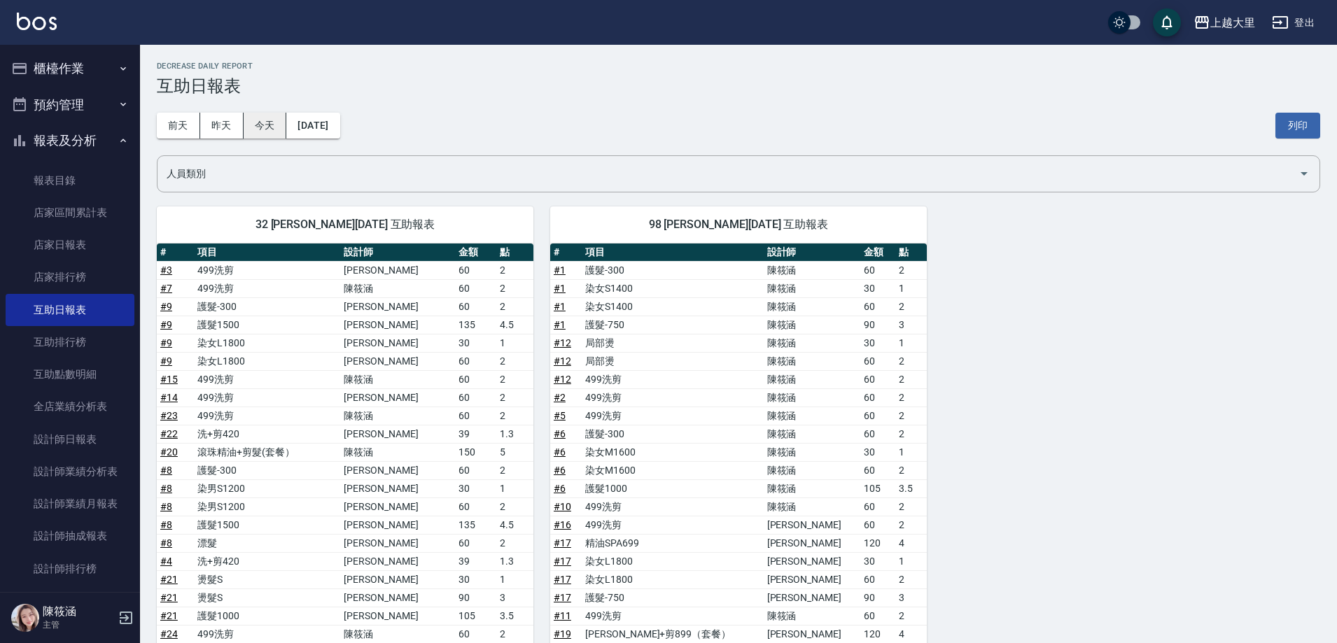
click at [265, 132] on button "今天" at bounding box center [265, 126] width 43 height 26
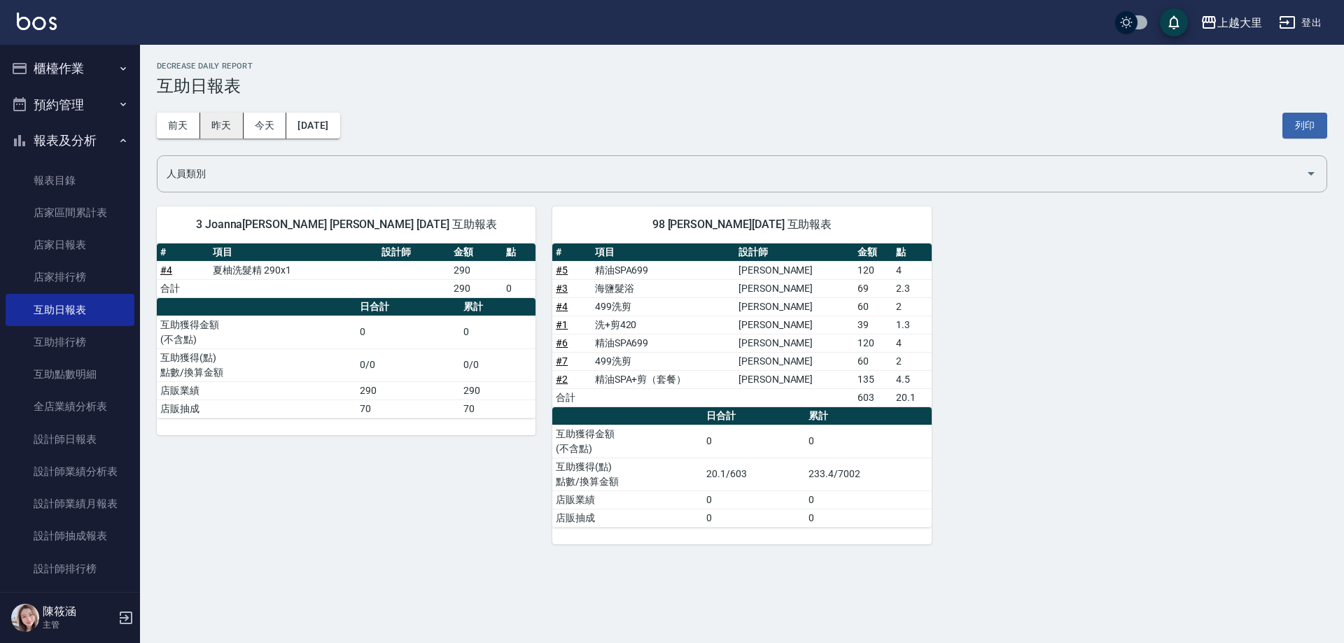
click at [218, 132] on button "昨天" at bounding box center [221, 126] width 43 height 26
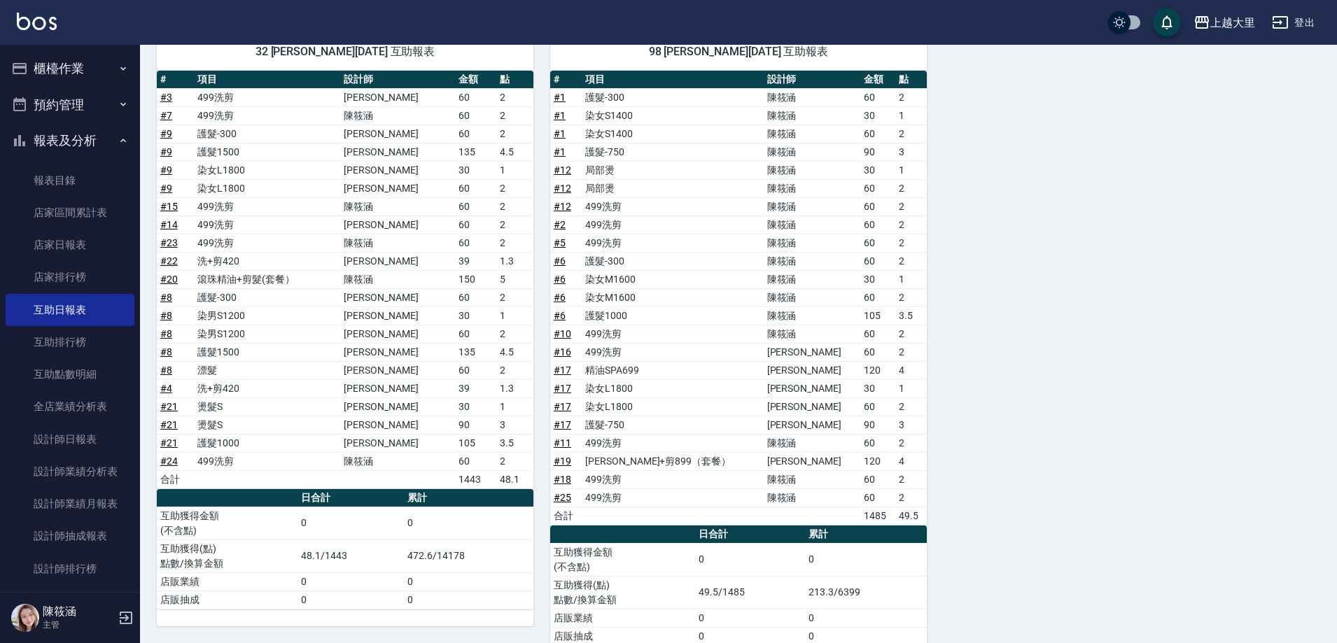
scroll to position [139, 0]
